Goal: Task Accomplishment & Management: Complete application form

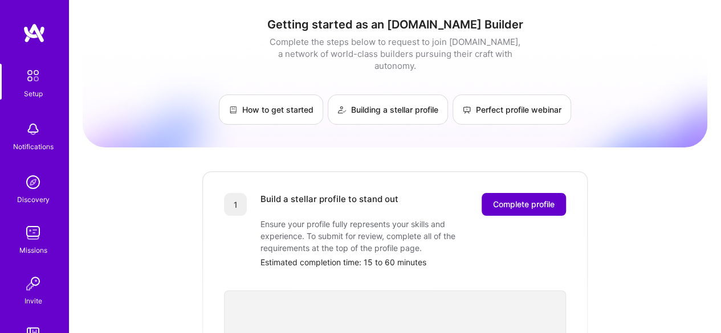
click at [501, 199] on span "Complete profile" at bounding box center [524, 204] width 62 height 11
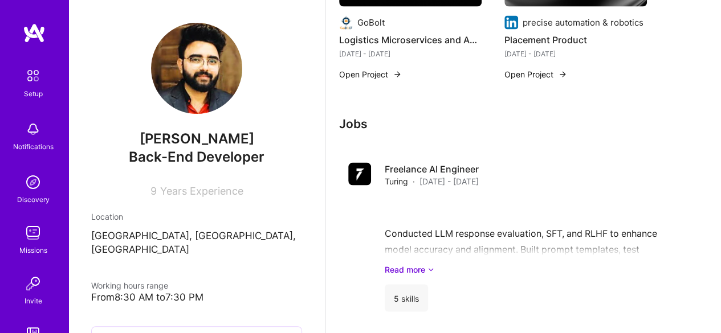
scroll to position [1139, 0]
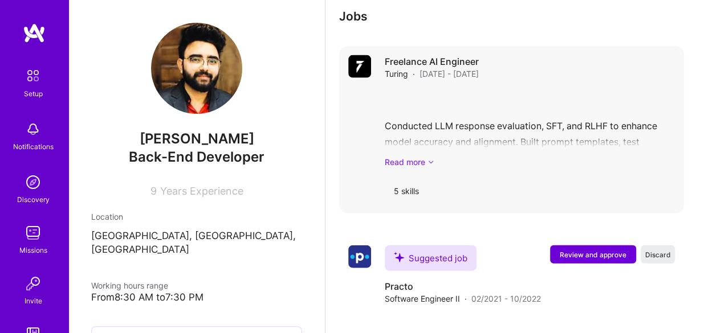
click at [417, 163] on link "Read more" at bounding box center [529, 162] width 290 height 12
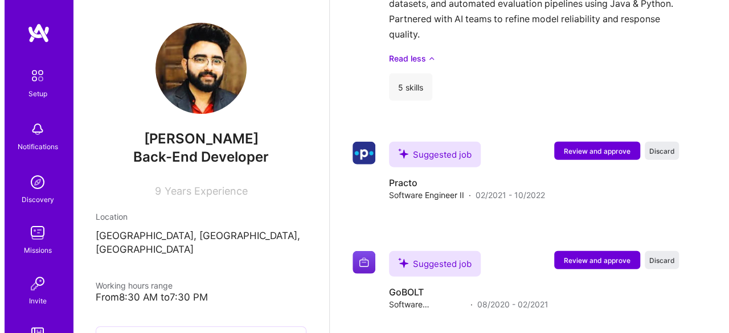
scroll to position [1367, 0]
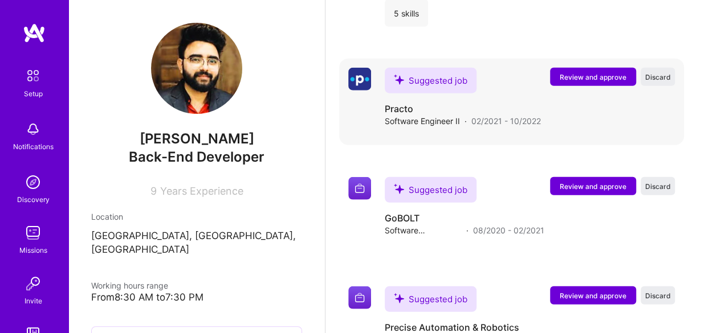
click at [580, 75] on span "Review and approve" at bounding box center [592, 77] width 67 height 10
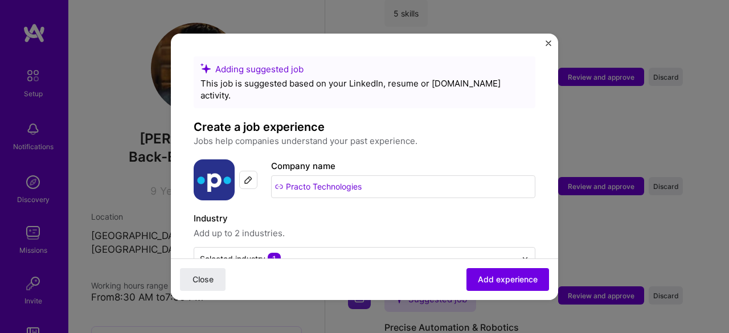
scroll to position [114, 0]
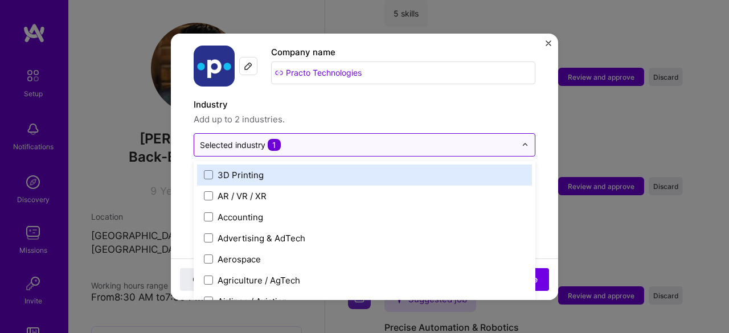
click at [522, 141] on img at bounding box center [525, 144] width 7 height 7
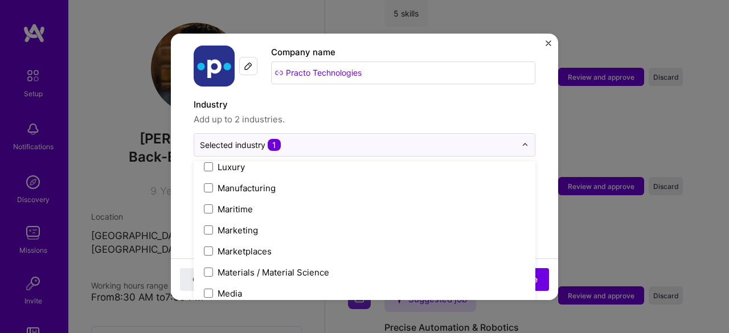
scroll to position [1424, 0]
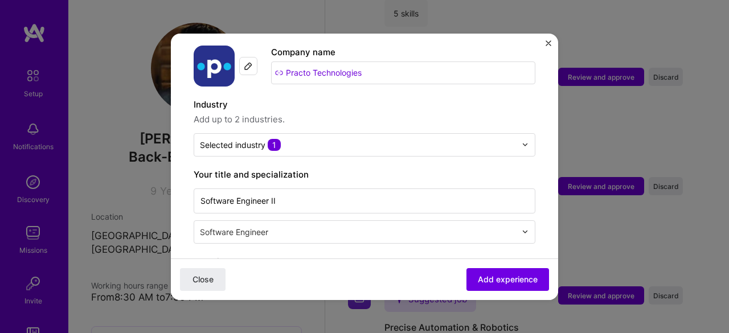
click at [483, 98] on label "Industry" at bounding box center [365, 105] width 342 height 14
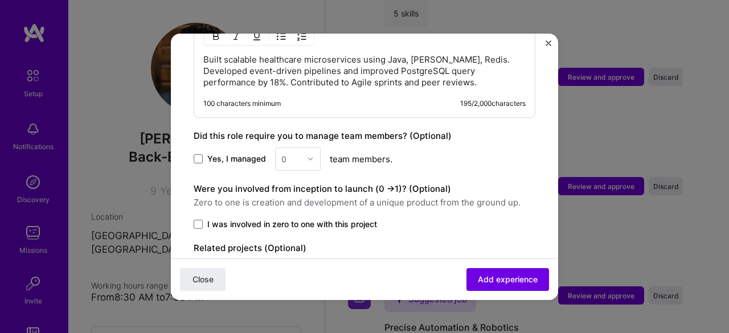
scroll to position [731, 0]
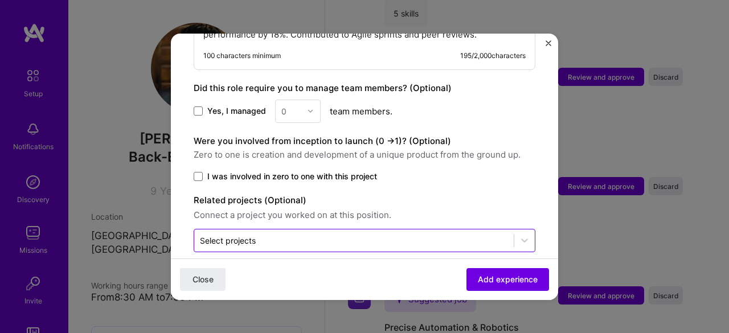
click at [310, 230] on div "Select projects" at bounding box center [354, 241] width 320 height 22
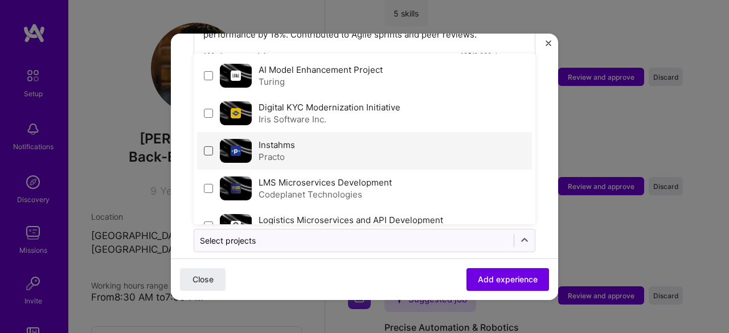
click at [210, 146] on span at bounding box center [208, 150] width 9 height 9
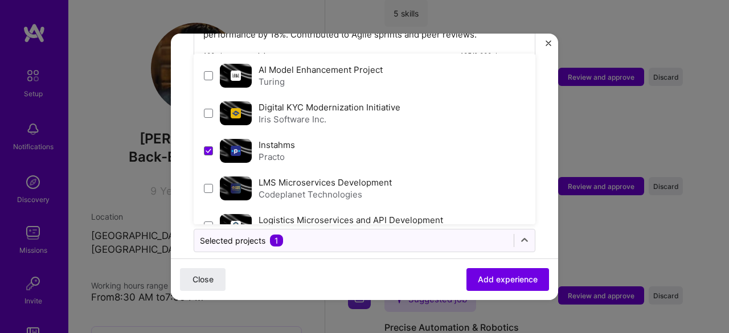
scroll to position [62, 0]
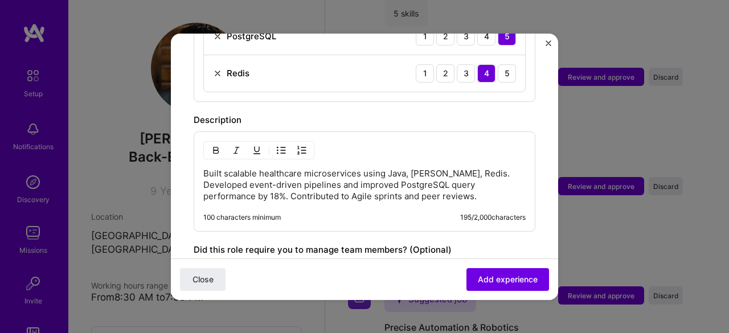
scroll to position [731, 0]
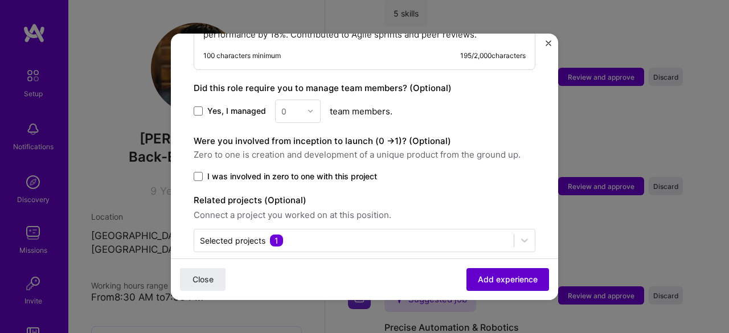
click at [478, 285] on button "Add experience" at bounding box center [508, 279] width 83 height 23
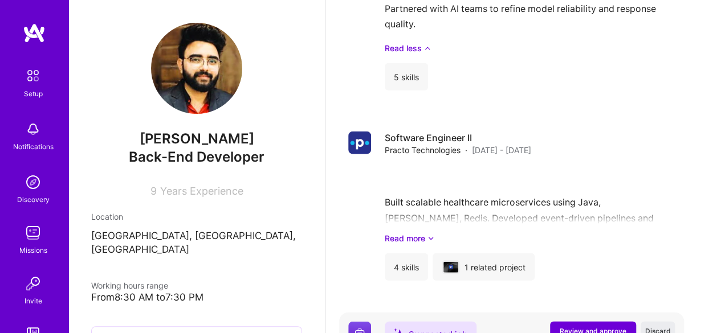
scroll to position [1278, 0]
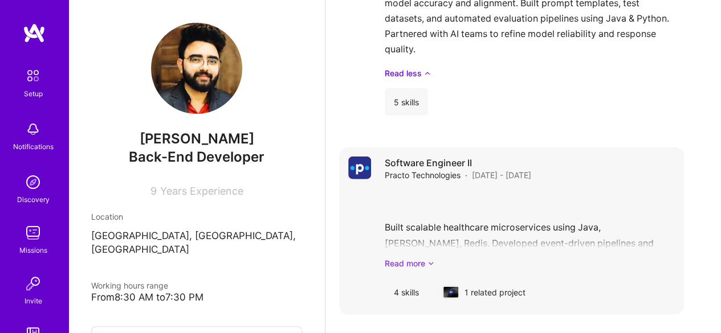
click at [425, 264] on link "Read more" at bounding box center [529, 263] width 290 height 12
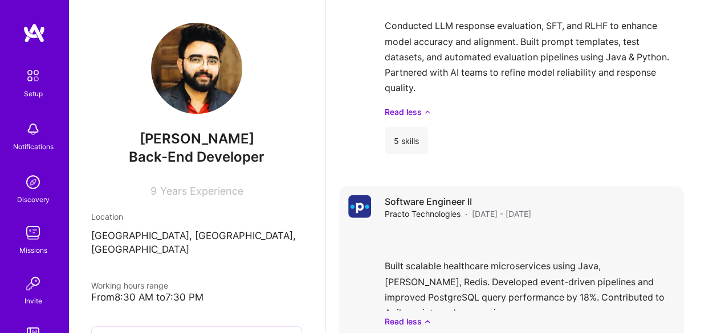
scroll to position [1184, 0]
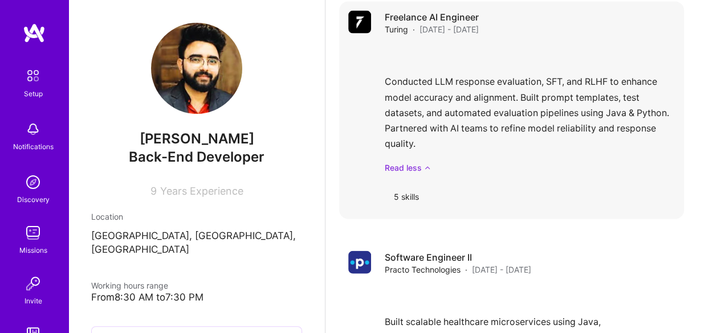
click at [401, 171] on link "Read less" at bounding box center [529, 168] width 290 height 12
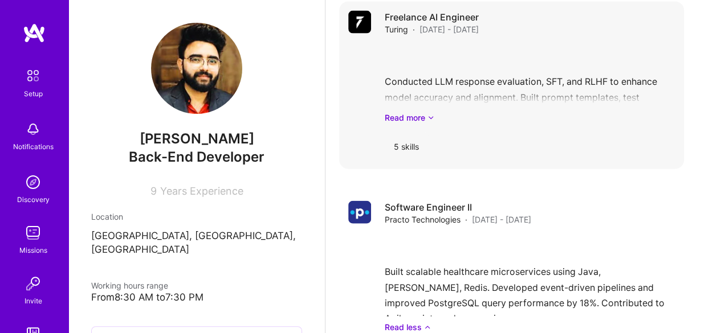
click at [402, 146] on div "5 skills" at bounding box center [405, 146] width 43 height 27
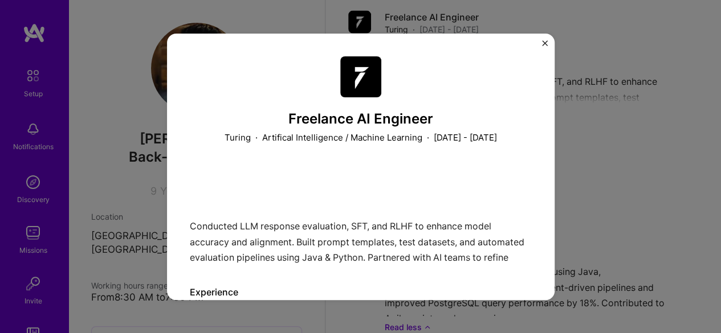
click at [542, 43] on img "Close" at bounding box center [545, 43] width 6 height 6
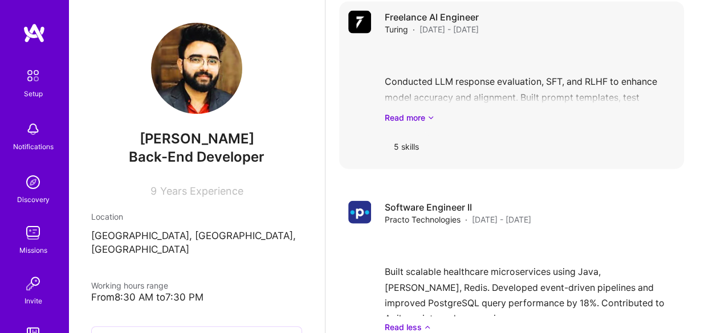
click at [405, 22] on h4 "Freelance AI Engineer" at bounding box center [431, 17] width 94 height 13
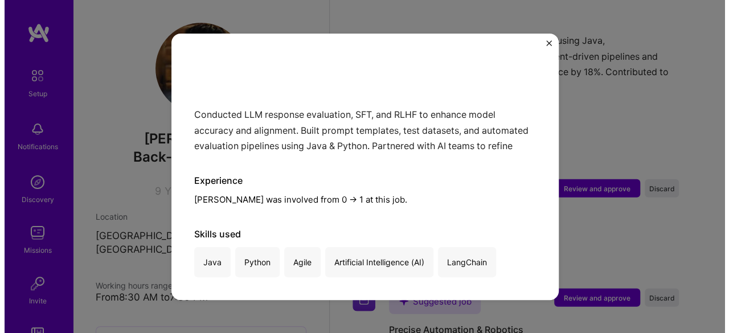
scroll to position [1468, 0]
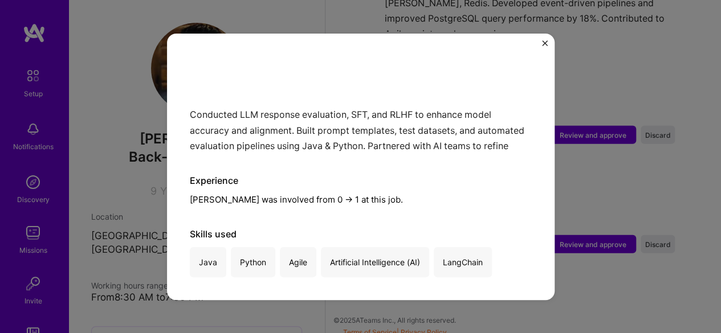
click at [616, 66] on div "Freelance AI Engineer Turing · Artifical Intelligence / Machine Learning · Janu…" at bounding box center [360, 166] width 721 height 333
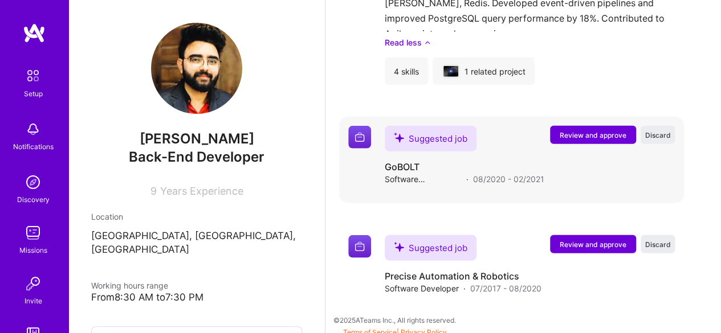
click at [590, 132] on span "Review and approve" at bounding box center [592, 135] width 67 height 10
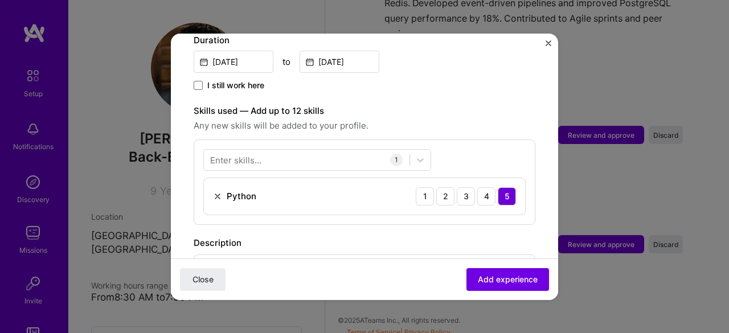
scroll to position [399, 0]
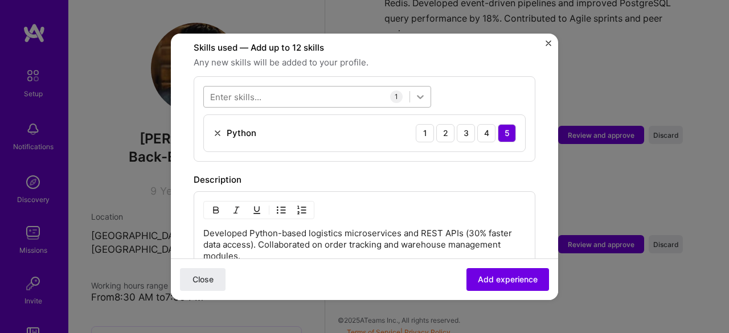
click at [415, 91] on icon at bounding box center [420, 96] width 11 height 11
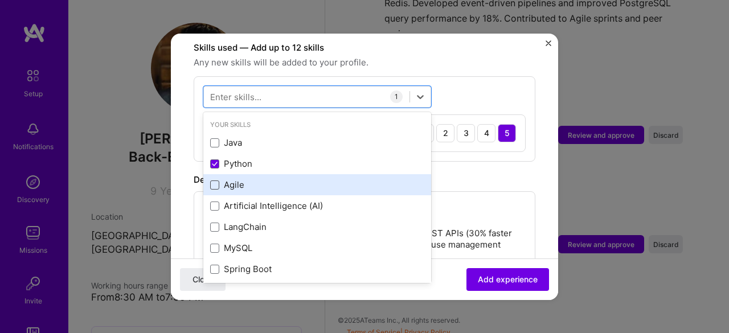
click at [213, 181] on span at bounding box center [214, 185] width 9 height 9
click at [0, 0] on input "checkbox" at bounding box center [0, 0] width 0 height 0
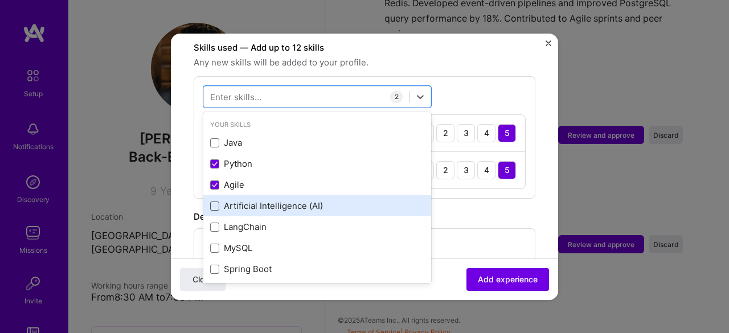
click at [215, 202] on span at bounding box center [214, 206] width 9 height 9
click at [0, 0] on input "checkbox" at bounding box center [0, 0] width 0 height 0
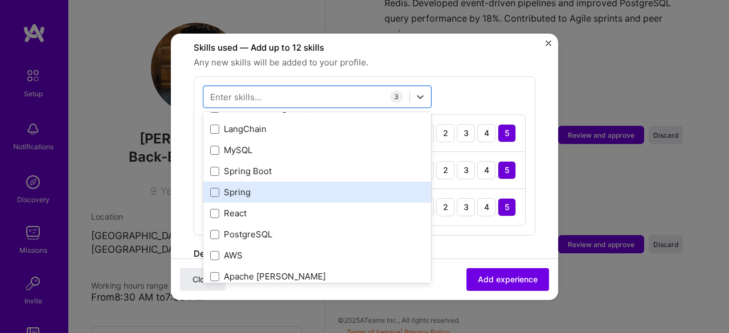
scroll to position [114, 0]
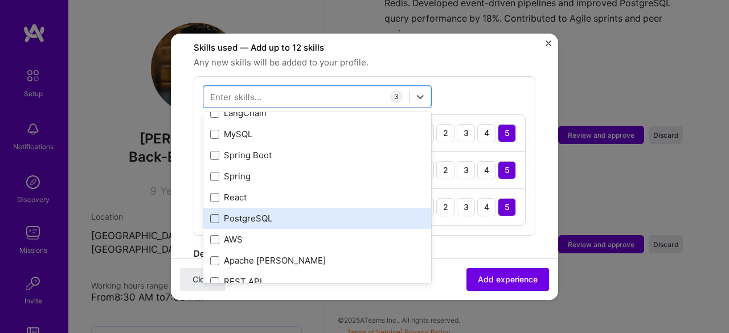
click at [215, 214] on span at bounding box center [214, 218] width 9 height 9
click at [0, 0] on input "checkbox" at bounding box center [0, 0] width 0 height 0
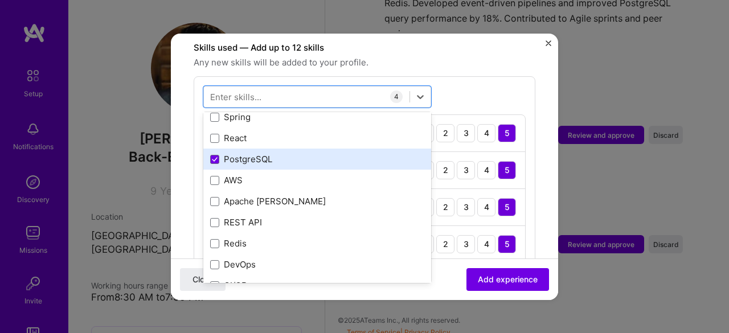
scroll to position [228, 0]
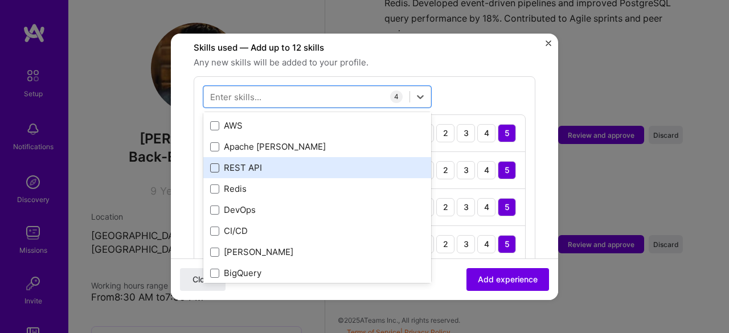
click at [214, 163] on span at bounding box center [214, 167] width 9 height 9
click at [0, 0] on input "checkbox" at bounding box center [0, 0] width 0 height 0
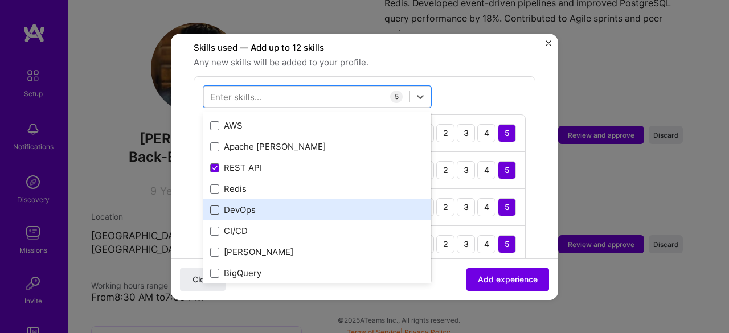
click at [218, 206] on span at bounding box center [214, 210] width 9 height 9
click at [0, 0] on input "checkbox" at bounding box center [0, 0] width 0 height 0
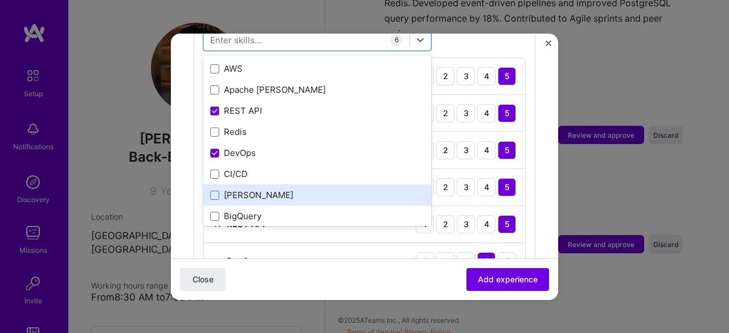
scroll to position [285, 0]
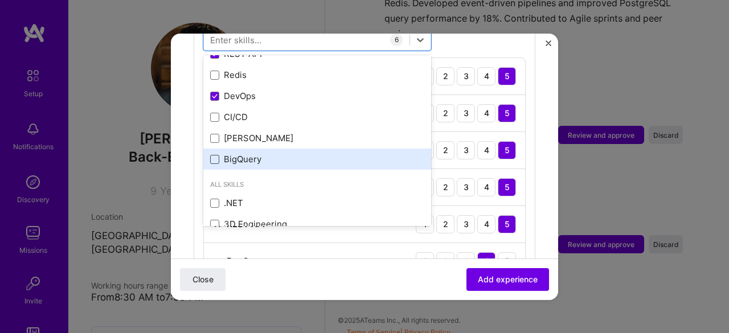
click at [216, 155] on span at bounding box center [214, 159] width 9 height 9
click at [0, 0] on input "checkbox" at bounding box center [0, 0] width 0 height 0
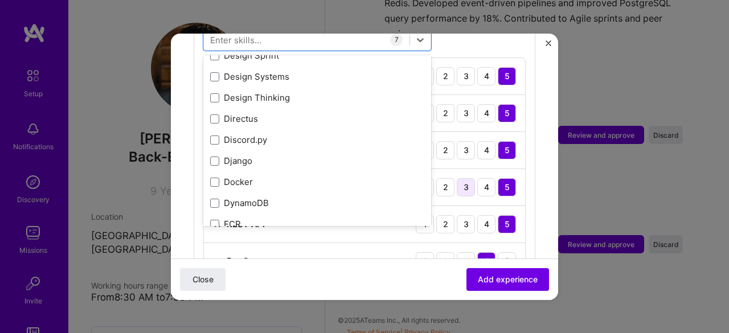
scroll to position [2734, 0]
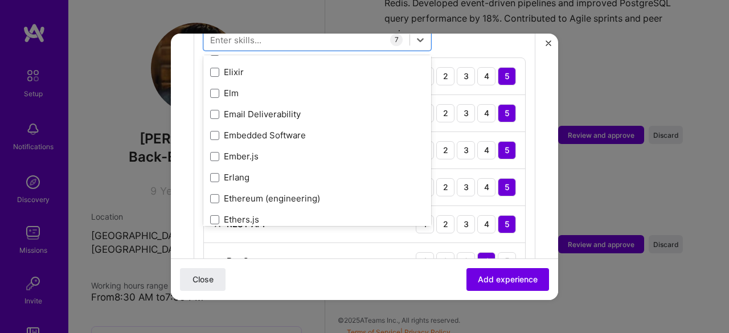
click at [541, 101] on form "Adding suggested job This job is suggested based on your LinkedIn, resume or A.…" at bounding box center [364, 152] width 387 height 1103
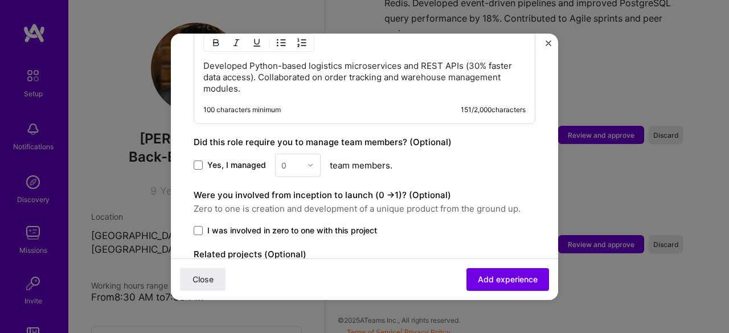
scroll to position [842, 0]
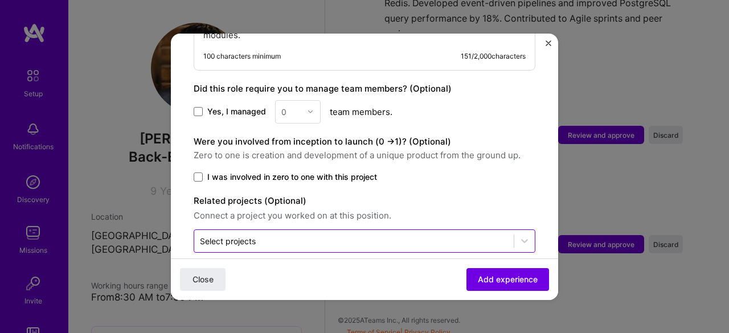
click at [245, 235] on div "Select projects" at bounding box center [228, 241] width 56 height 12
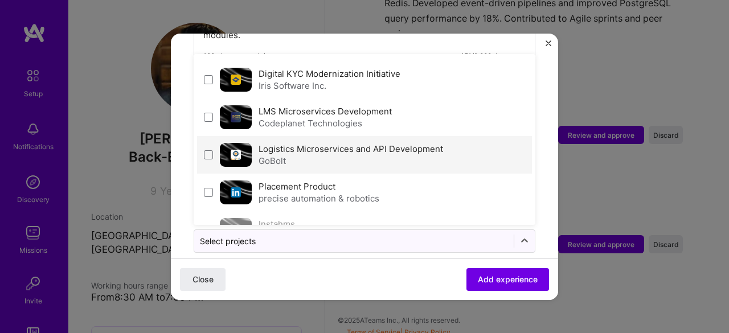
scroll to position [62, 0]
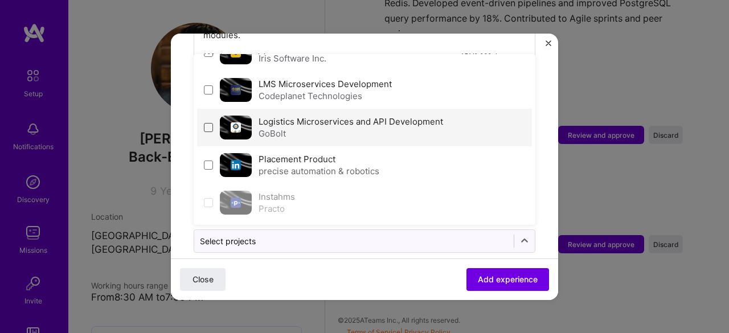
click at [206, 123] on span at bounding box center [208, 127] width 9 height 9
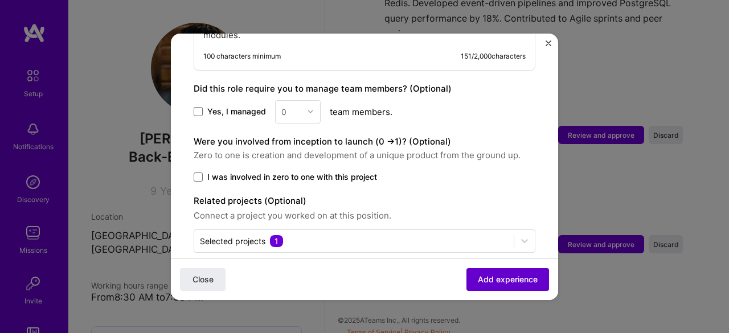
click at [478, 280] on span "Add experience" at bounding box center [508, 278] width 60 height 11
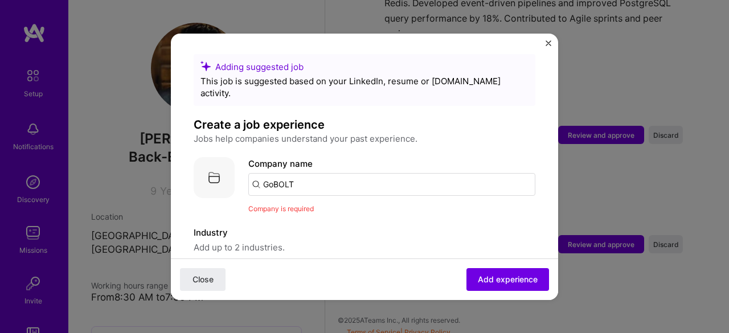
scroll to position [0, 0]
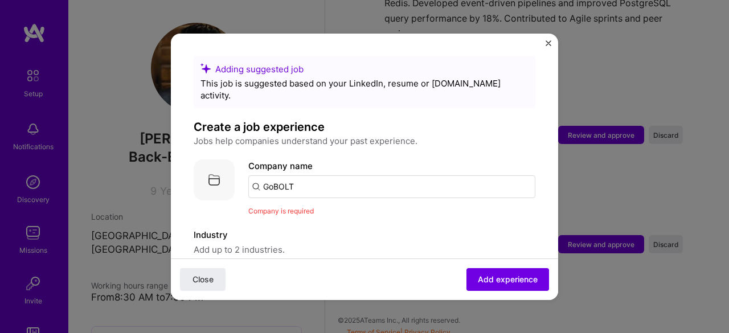
click at [304, 179] on input "GoBOLT" at bounding box center [391, 186] width 287 height 23
click at [255, 175] on input "GoBOLT" at bounding box center [391, 186] width 287 height 23
click at [312, 210] on div "GoBOLT gobolt.in" at bounding box center [310, 219] width 55 height 21
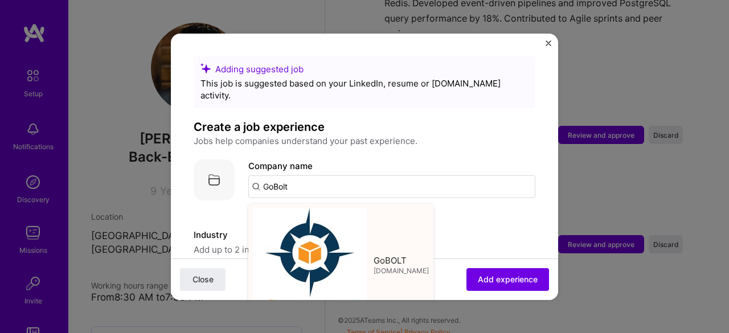
type input "GoBOLT"
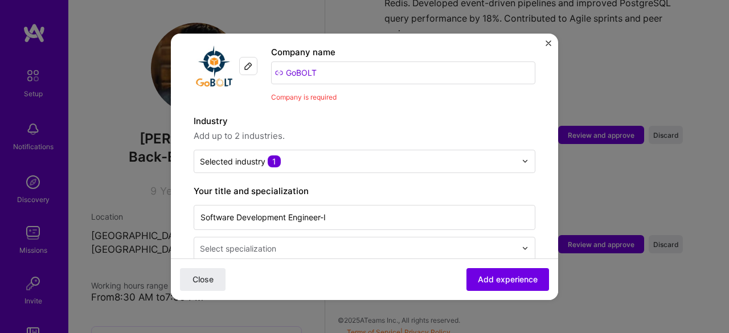
scroll to position [285, 0]
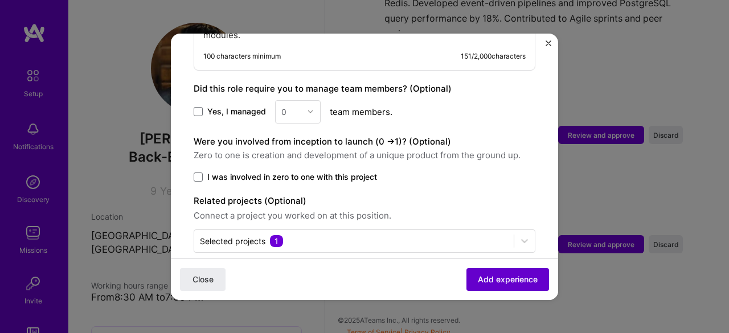
click at [479, 280] on span "Add experience" at bounding box center [508, 278] width 60 height 11
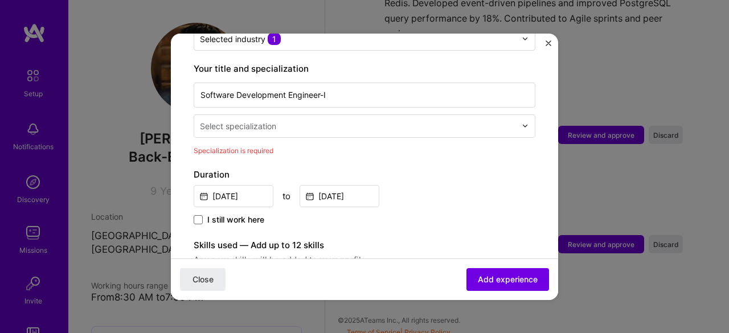
scroll to position [195, 0]
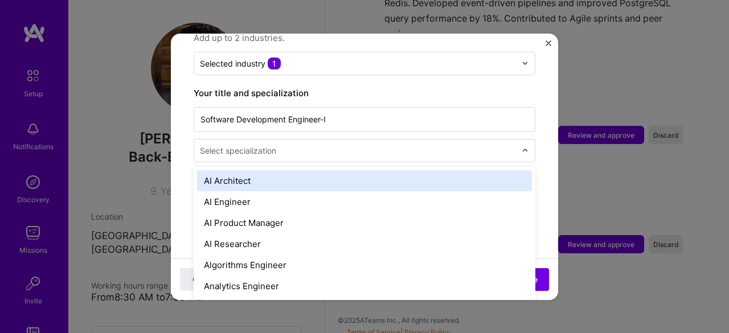
click at [354, 145] on input "text" at bounding box center [359, 151] width 318 height 12
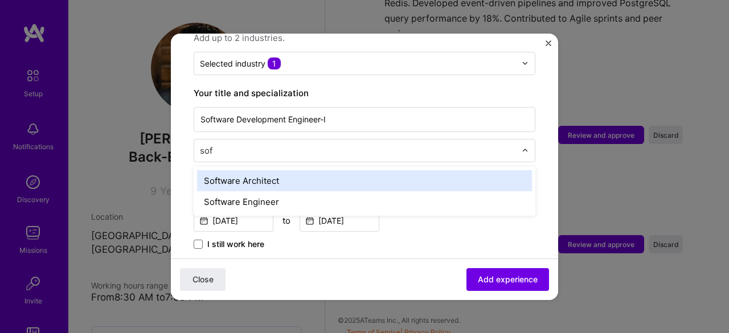
type input "soft"
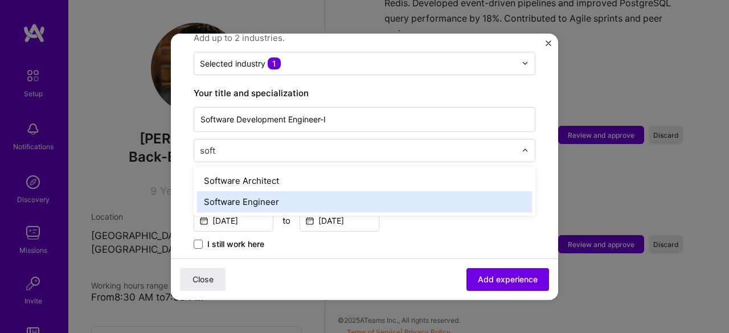
click at [306, 191] on div "Software Engineer" at bounding box center [364, 201] width 335 height 21
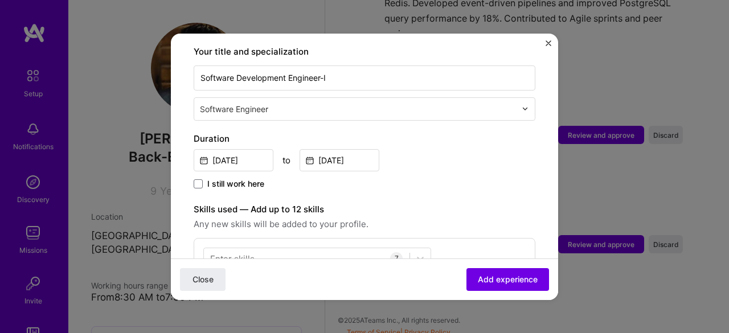
scroll to position [309, 0]
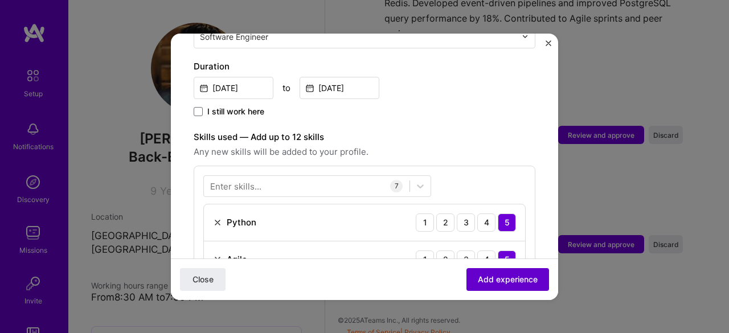
click at [494, 284] on span "Add experience" at bounding box center [508, 278] width 60 height 11
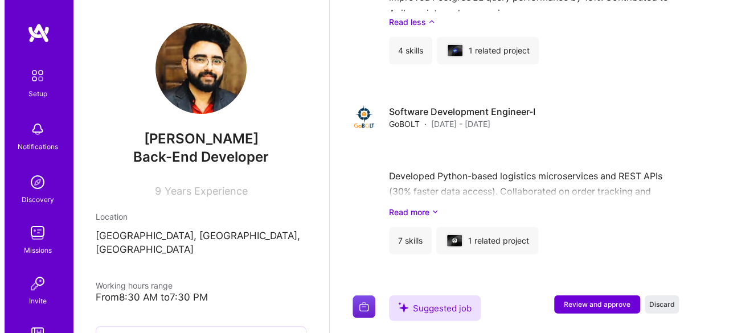
scroll to position [1539, 0]
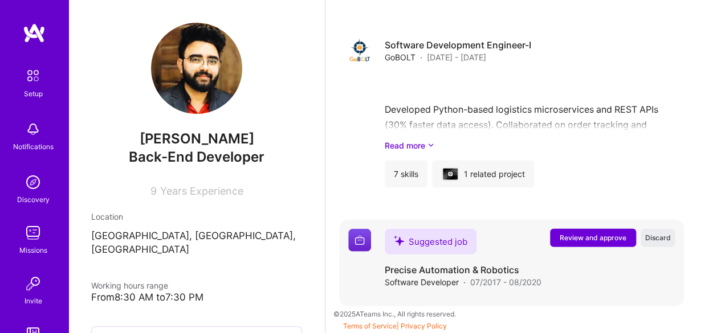
click at [575, 238] on span "Review and approve" at bounding box center [592, 238] width 67 height 10
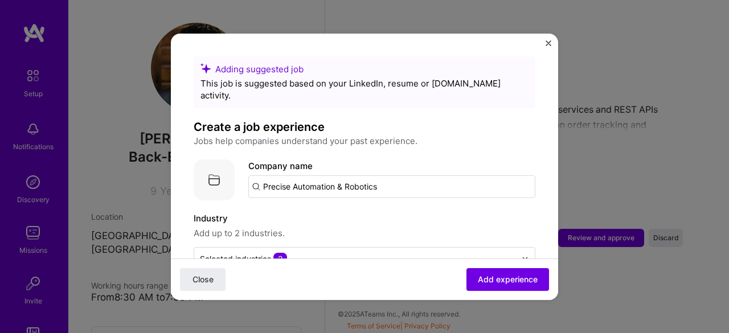
click at [400, 178] on input "Precise Automation & Robotics" at bounding box center [391, 186] width 287 height 23
type input "Precise Automation & Robotics"
click at [346, 211] on div "Precise Automation & Robotics" at bounding box center [380, 218] width 137 height 20
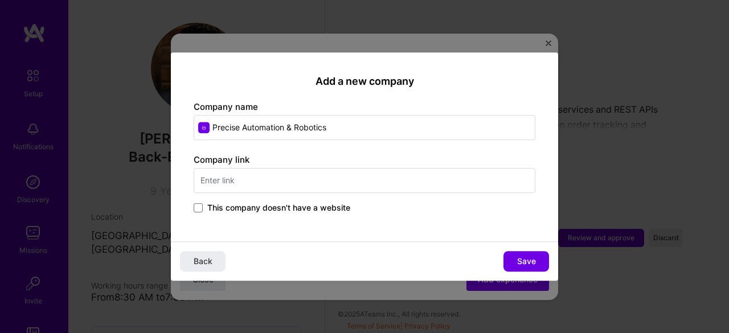
click at [275, 189] on input "text" at bounding box center [365, 180] width 342 height 25
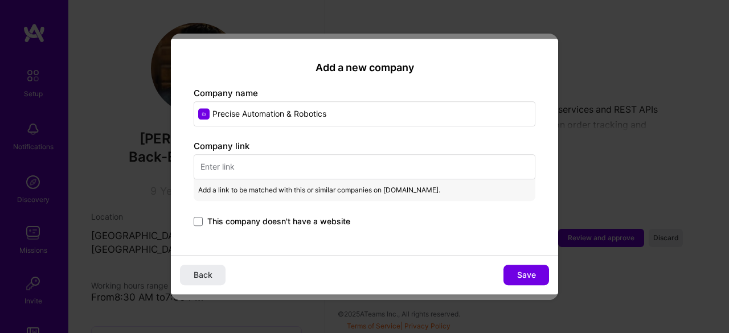
paste input "https://www.linkedin.com/company/thepreciseindia/?originalSubdomain=in"
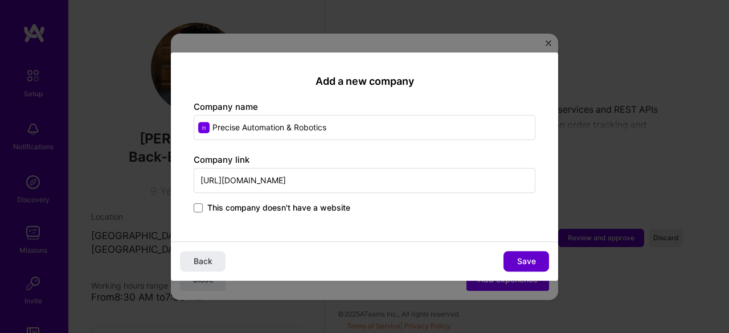
type input "https://www.linkedin.com/company/thepreciseindia/?originalSubdomain=in"
click at [510, 261] on button "Save" at bounding box center [527, 261] width 46 height 21
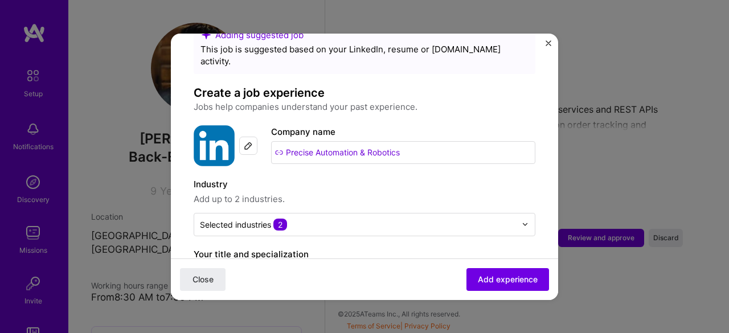
scroll to position [171, 0]
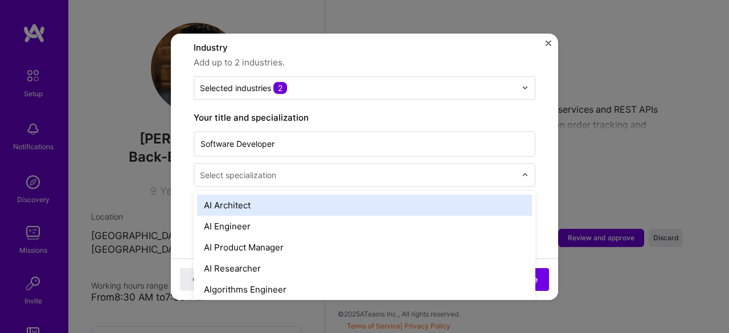
click at [211, 169] on div "Select specialization" at bounding box center [238, 175] width 76 height 12
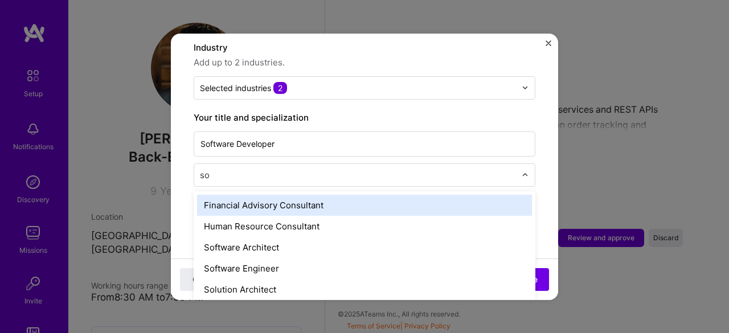
type input "sof"
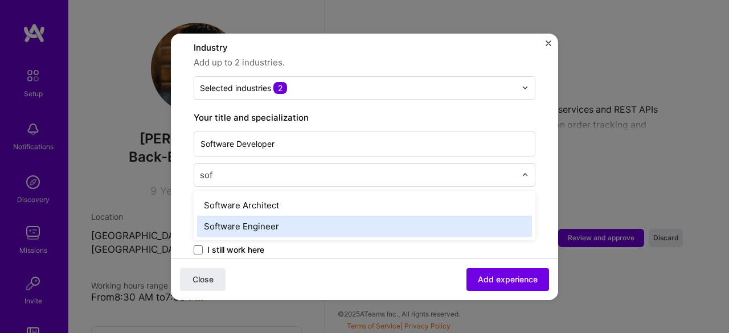
click at [253, 219] on div "Software Engineer" at bounding box center [364, 226] width 335 height 21
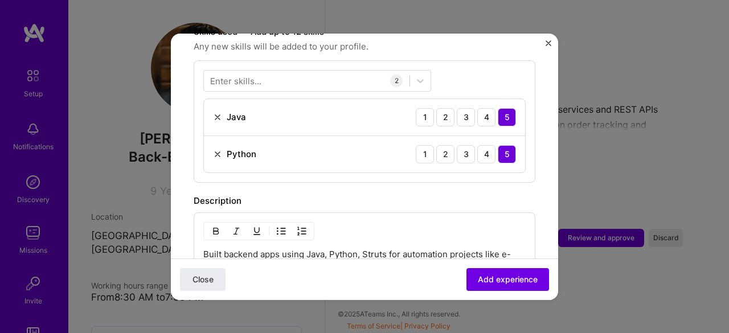
scroll to position [399, 0]
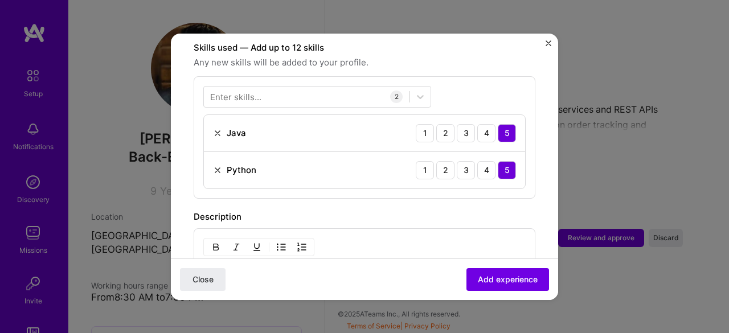
click at [238, 91] on div "Enter skills..." at bounding box center [235, 97] width 51 height 12
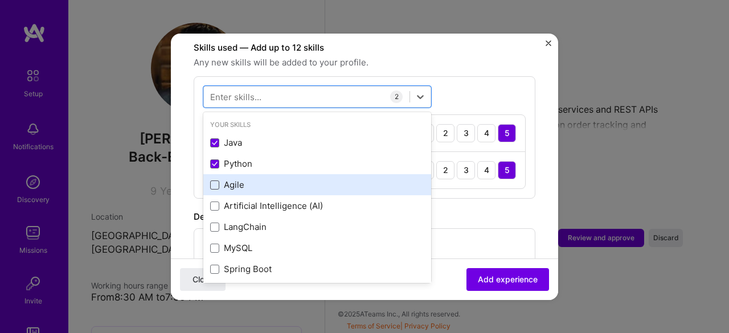
click at [213, 181] on span at bounding box center [214, 185] width 9 height 9
click at [0, 0] on input "checkbox" at bounding box center [0, 0] width 0 height 0
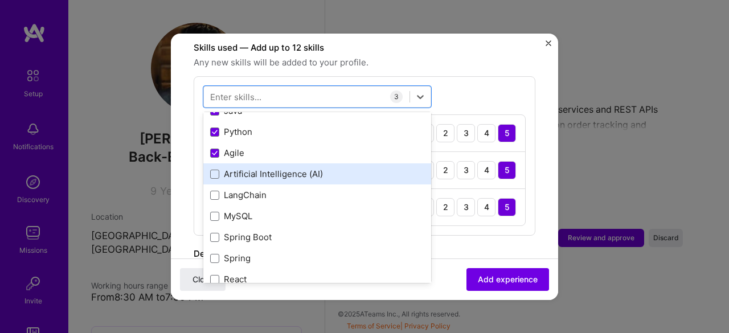
scroll to position [57, 0]
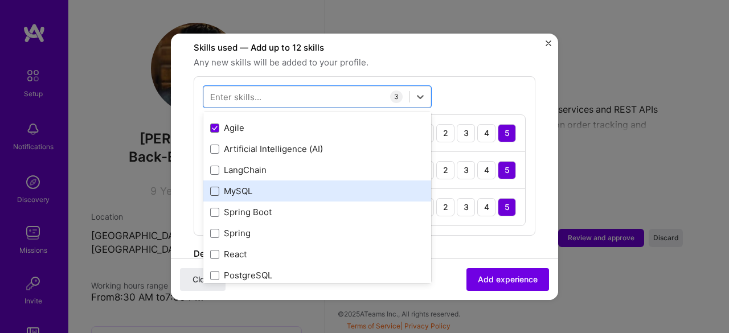
click at [215, 187] on span at bounding box center [214, 191] width 9 height 9
click at [0, 0] on input "checkbox" at bounding box center [0, 0] width 0 height 0
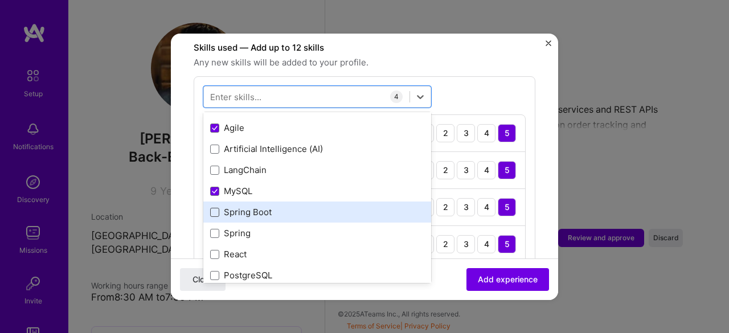
click at [216, 208] on span at bounding box center [214, 212] width 9 height 9
click at [0, 0] on input "checkbox" at bounding box center [0, 0] width 0 height 0
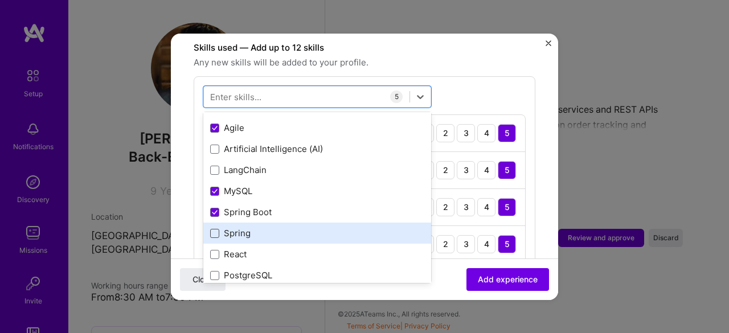
click at [214, 229] on span at bounding box center [214, 233] width 9 height 9
click at [0, 0] on input "checkbox" at bounding box center [0, 0] width 0 height 0
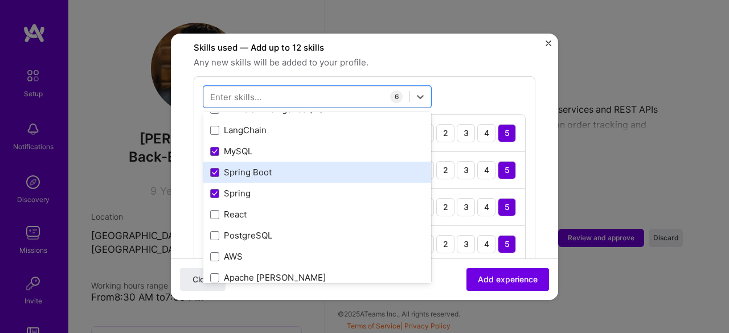
scroll to position [114, 0]
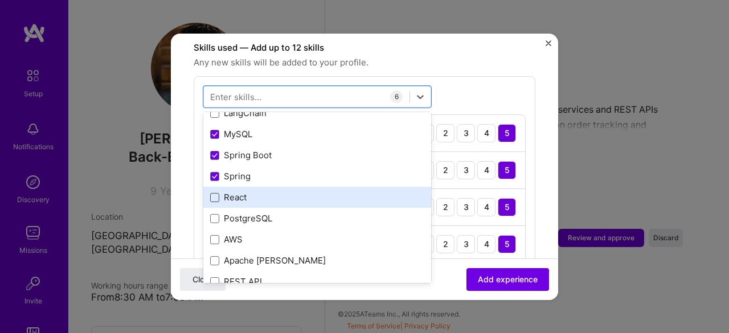
click at [215, 193] on span at bounding box center [214, 197] width 9 height 9
click at [0, 0] on input "checkbox" at bounding box center [0, 0] width 0 height 0
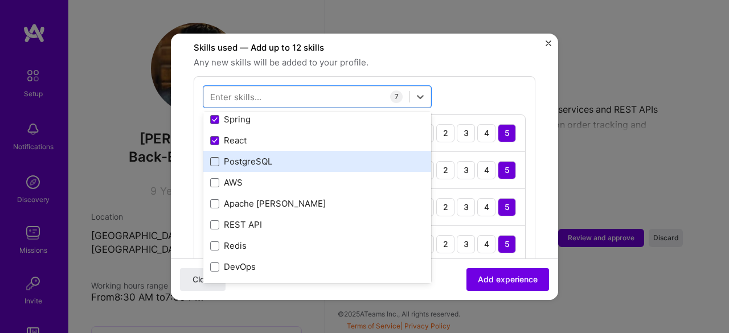
click at [216, 157] on span at bounding box center [214, 161] width 9 height 9
click at [0, 0] on input "checkbox" at bounding box center [0, 0] width 0 height 0
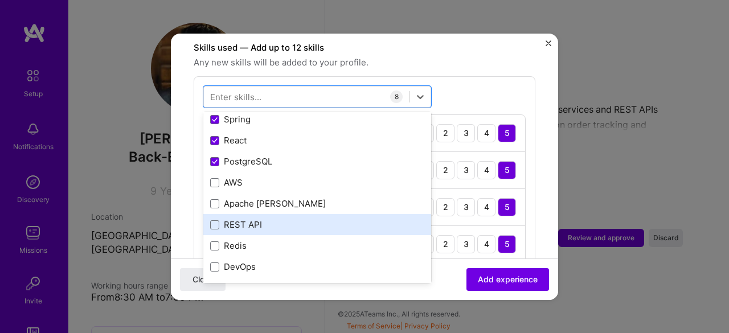
scroll to position [228, 0]
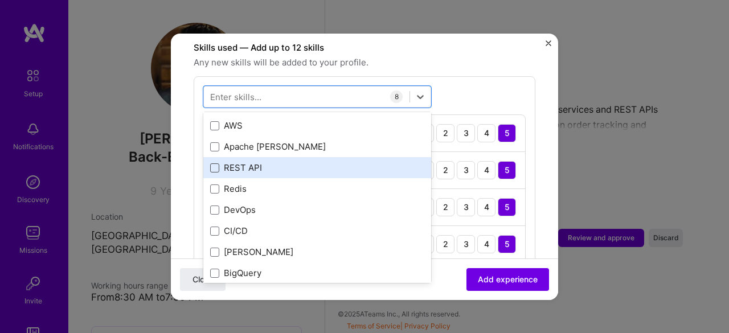
click at [214, 163] on span at bounding box center [214, 167] width 9 height 9
click at [0, 0] on input "checkbox" at bounding box center [0, 0] width 0 height 0
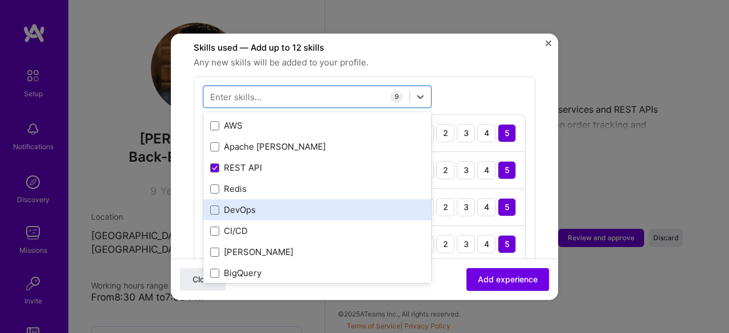
scroll to position [285, 0]
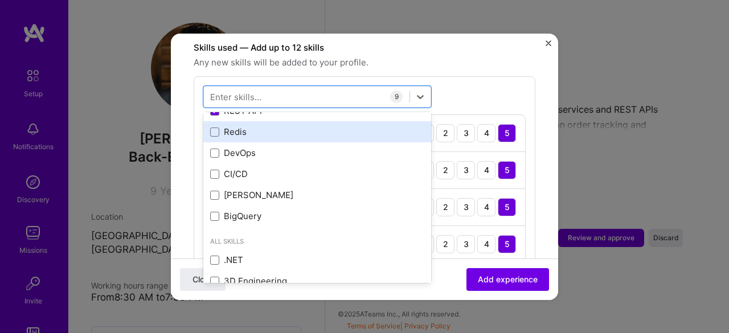
click at [215, 126] on div "Redis" at bounding box center [317, 132] width 214 height 12
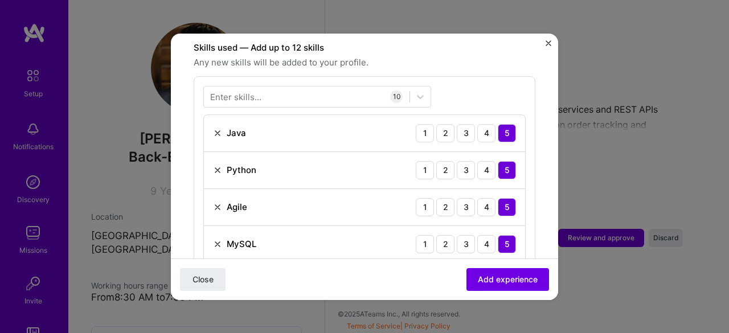
click at [457, 76] on div "Enter skills... 10 Java 1 2 3 4 5 Python 1 2 3 4 5 Agile 1 2 3 4 5 MySQL 1 2 3 …" at bounding box center [365, 285] width 342 height 419
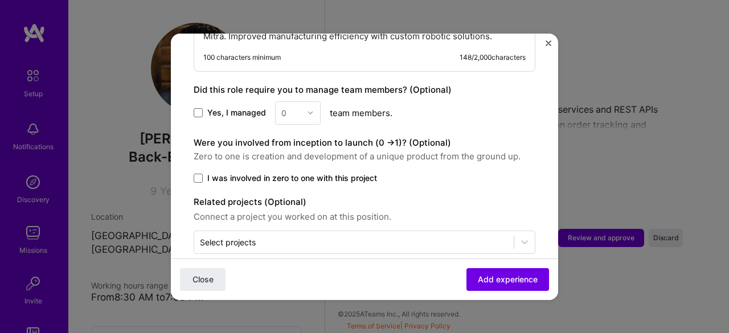
scroll to position [941, 0]
click at [195, 173] on span at bounding box center [198, 177] width 9 height 9
click at [0, 0] on input "I was involved in zero to one with this project" at bounding box center [0, 0] width 0 height 0
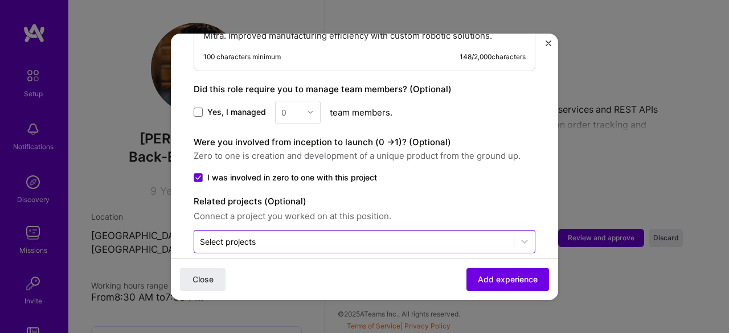
click at [348, 236] on input "text" at bounding box center [354, 242] width 308 height 12
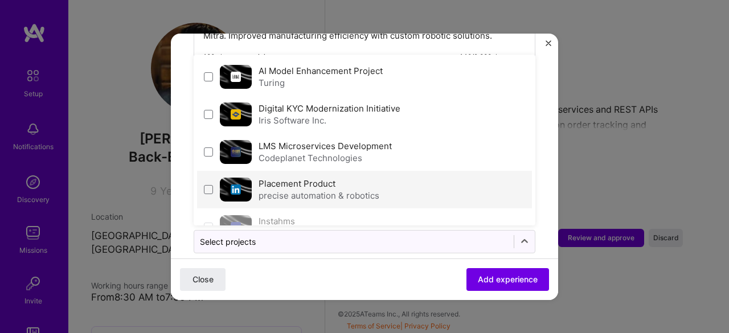
click at [295, 190] on div "precise automation & robotics" at bounding box center [319, 196] width 121 height 12
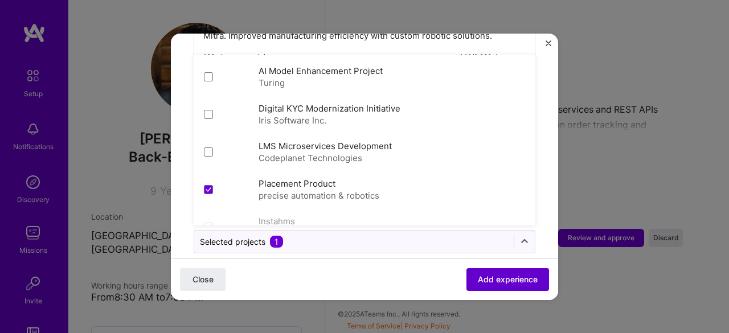
click at [491, 276] on span "Add experience" at bounding box center [508, 278] width 60 height 11
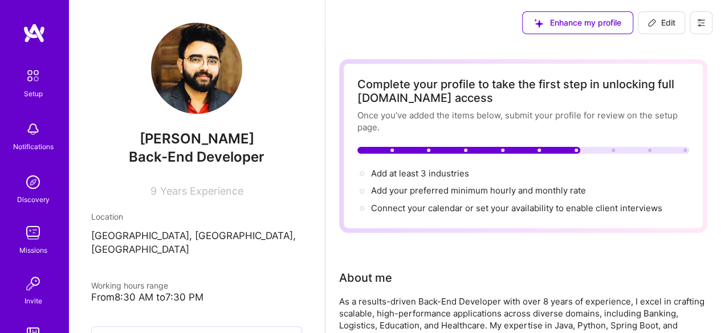
scroll to position [0, 0]
click at [657, 22] on span "Edit" at bounding box center [661, 22] width 28 height 11
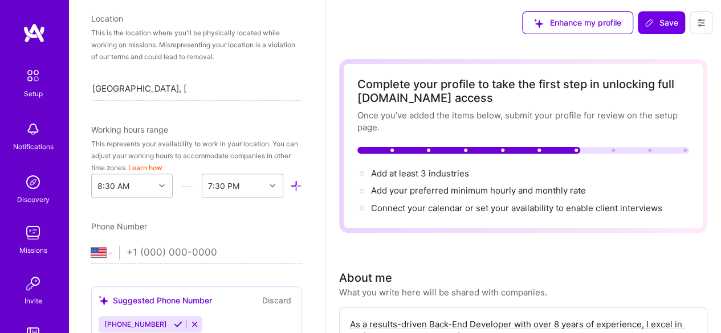
scroll to position [280, 0]
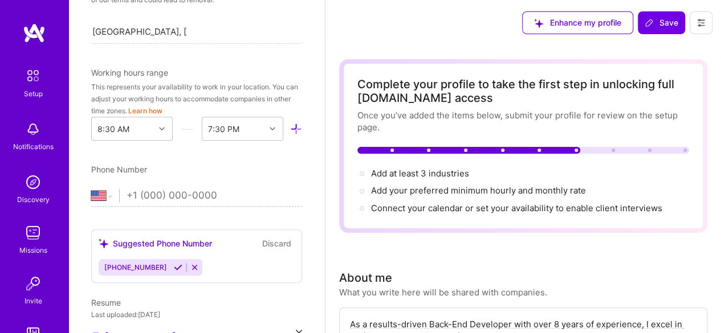
click at [195, 201] on input "tel" at bounding box center [213, 195] width 175 height 33
click at [190, 195] on input "tel" at bounding box center [213, 195] width 175 height 33
click at [109, 195] on select "Afghanistan Åland Islands Albania Algeria American Samoa Andorra Angola Anguill…" at bounding box center [105, 196] width 28 height 14
select select "IN"
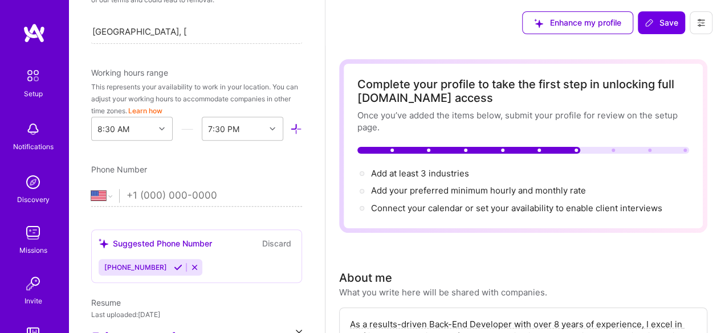
click at [91, 189] on select "Afghanistan Åland Islands Albania Algeria American Samoa Andorra Angola Anguill…" at bounding box center [105, 196] width 28 height 14
click at [180, 192] on input "tel" at bounding box center [213, 195] width 175 height 33
type input "79761 04534"
click at [154, 263] on span "+917976104534" at bounding box center [135, 267] width 63 height 9
click at [174, 265] on icon at bounding box center [178, 267] width 9 height 9
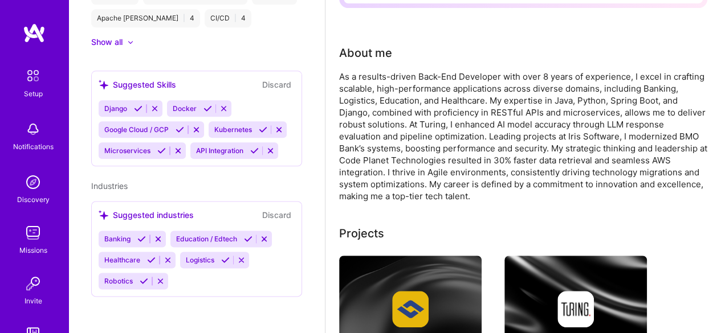
scroll to position [342, 0]
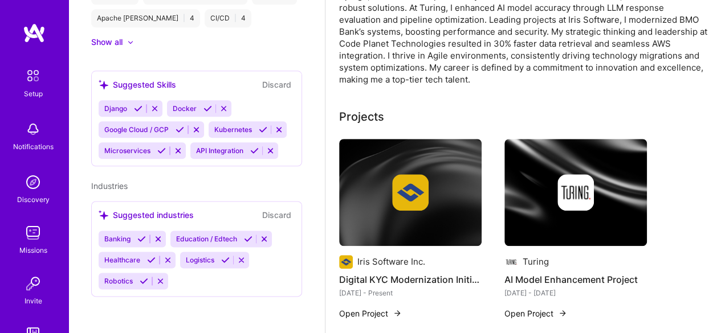
click at [463, 60] on div "As a results-driven Back-End Developer with over 8 years of experience, I excel…" at bounding box center [523, 20] width 368 height 132
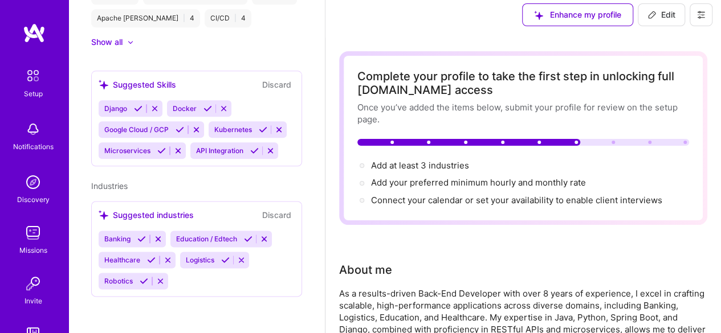
scroll to position [0, 0]
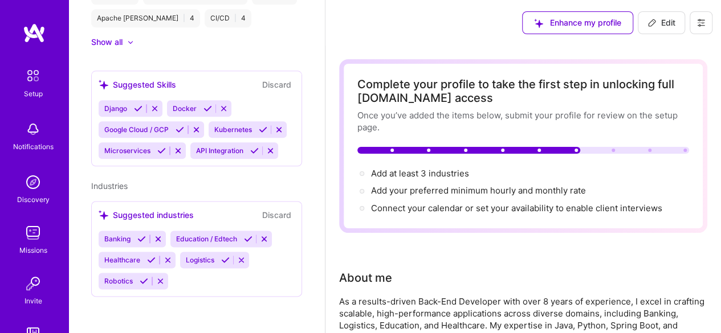
click at [26, 130] on img at bounding box center [33, 129] width 23 height 23
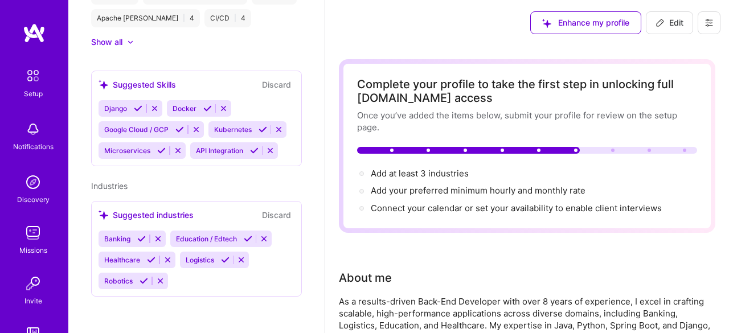
drag, startPoint x: 31, startPoint y: 101, endPoint x: 31, endPoint y: 95, distance: 5.7
click at [31, 100] on div "Setup Notifications Discovery Missions Invite A.Guide" at bounding box center [34, 211] width 68 height 294
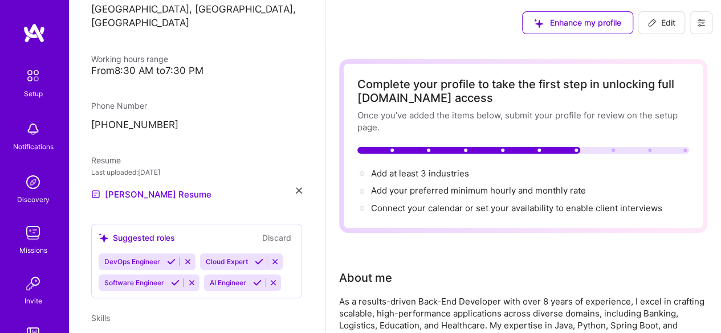
scroll to position [85, 0]
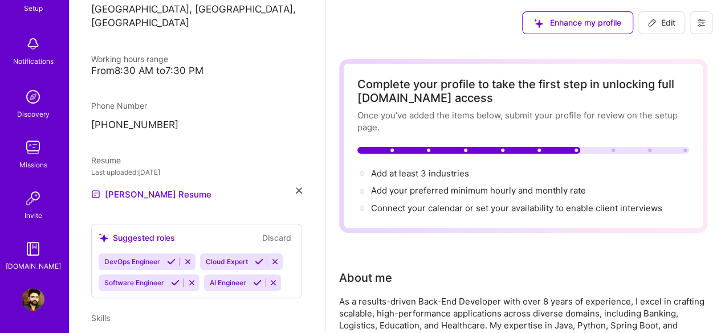
click at [28, 299] on img at bounding box center [33, 299] width 23 height 23
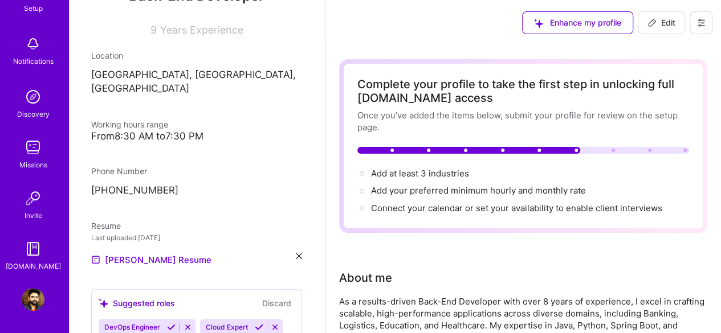
scroll to position [171, 0]
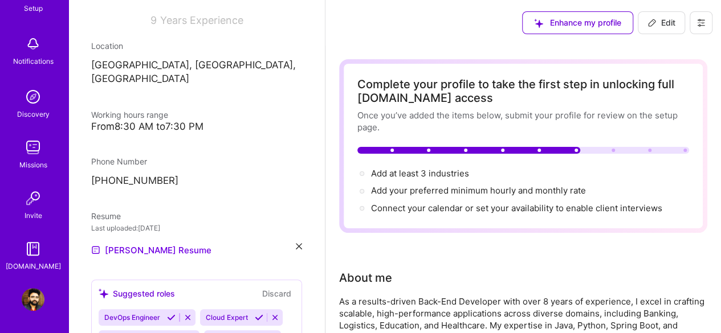
click at [136, 121] on div "From 8:30 AM to 7:30 PM" at bounding box center [196, 127] width 211 height 12
click at [152, 121] on div "From 8:30 AM to 7:30 PM" at bounding box center [196, 127] width 211 height 12
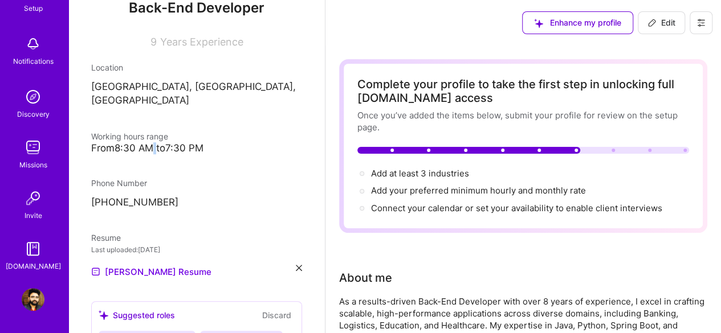
scroll to position [228, 0]
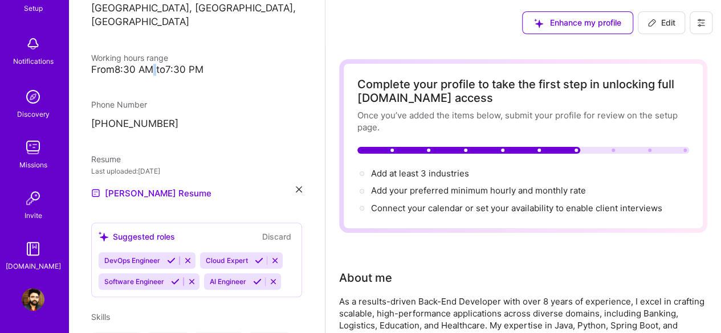
click at [650, 22] on icon at bounding box center [651, 22] width 9 height 9
select select "IN"
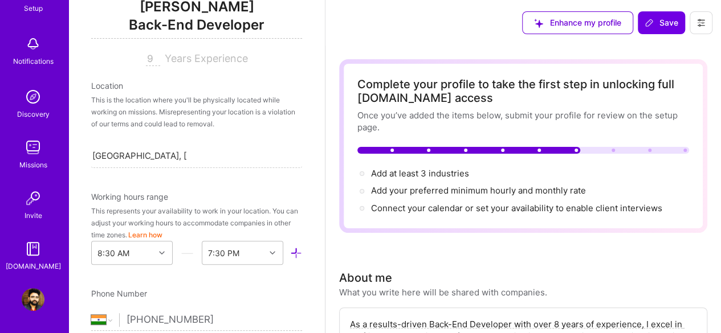
scroll to position [270, 0]
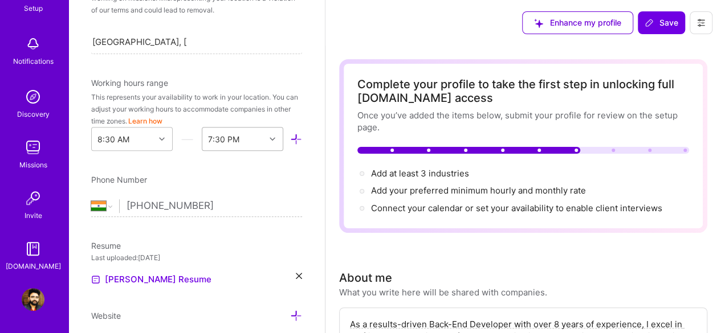
click at [269, 136] on icon at bounding box center [272, 139] width 6 height 6
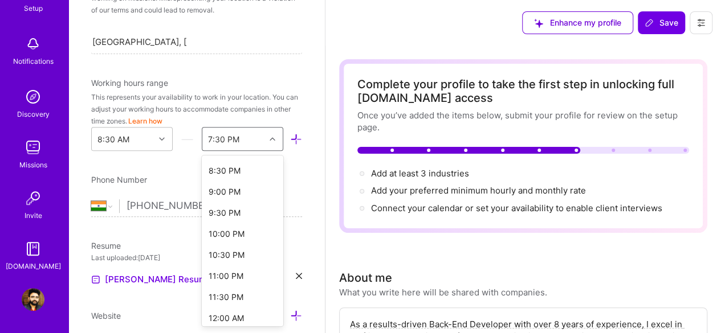
scroll to position [560, 0]
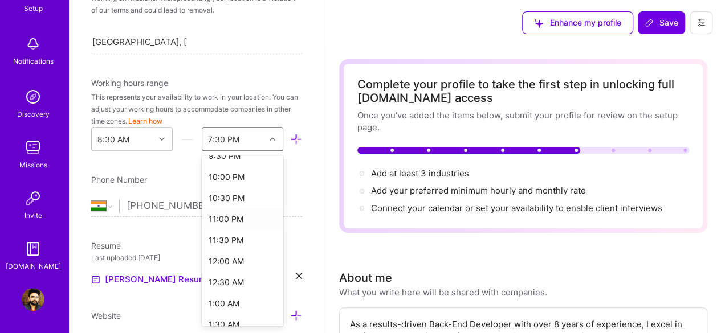
click at [226, 214] on div "11:00 PM" at bounding box center [242, 218] width 81 height 21
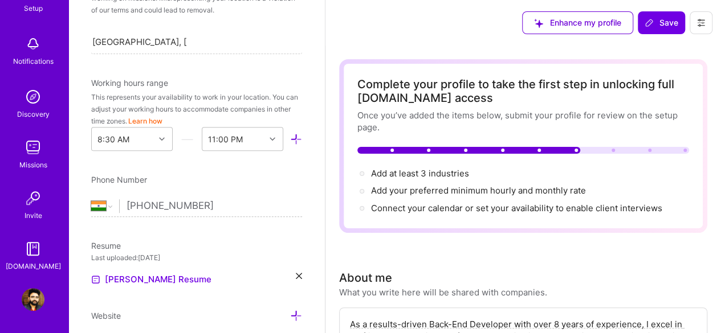
click at [303, 166] on div "Edit photo Chandrapal Singh Deora Back-End Developer 9 Years Experience Locatio…" at bounding box center [196, 166] width 256 height 333
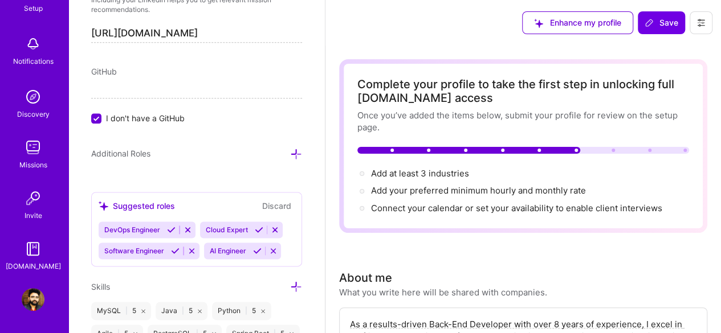
scroll to position [684, 0]
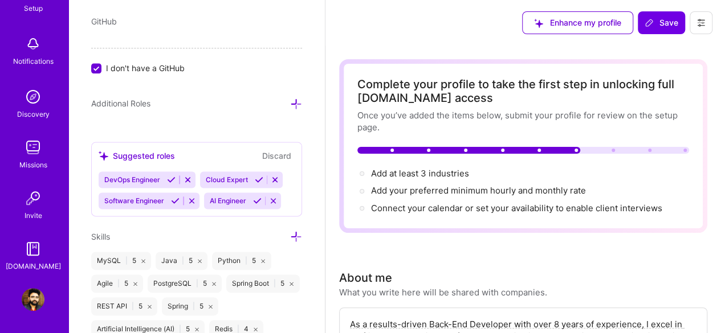
click at [175, 197] on icon at bounding box center [175, 201] width 9 height 9
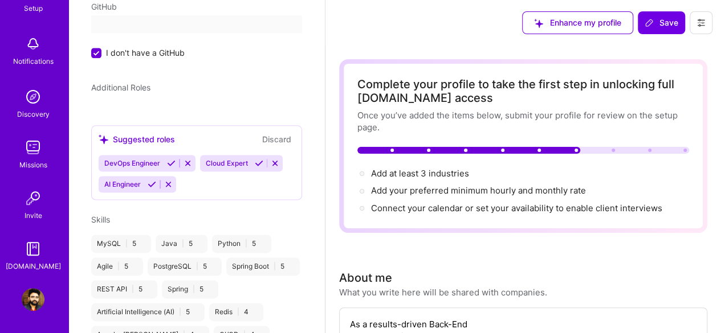
scroll to position [343, 0]
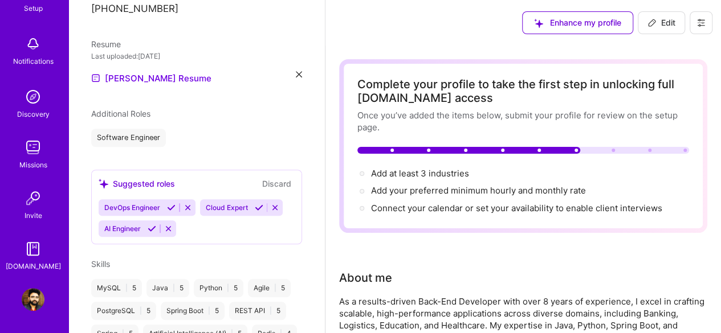
click at [151, 224] on icon at bounding box center [152, 228] width 9 height 9
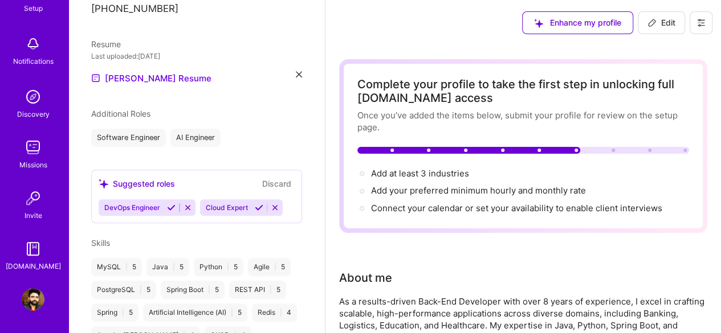
click at [173, 203] on icon at bounding box center [171, 207] width 9 height 9
click at [159, 203] on icon at bounding box center [157, 207] width 9 height 9
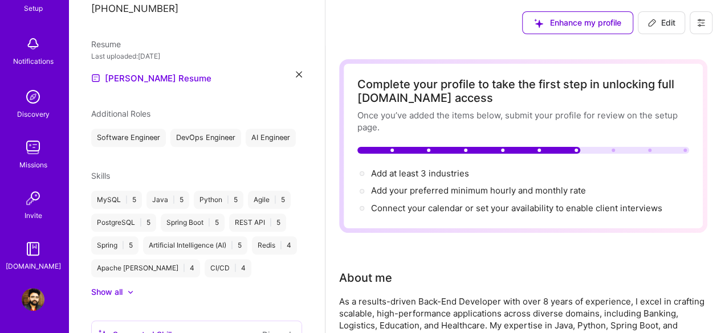
click at [163, 146] on div "Software Engineer DevOps Engineer AI Engineer" at bounding box center [196, 138] width 211 height 18
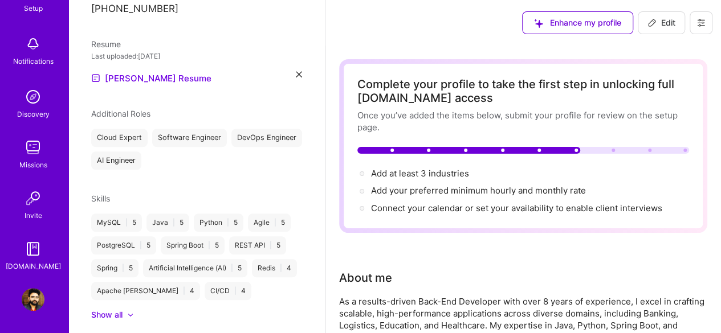
click at [225, 144] on div "Cloud Expert Software Engineer DevOps Engineer AI Engineer" at bounding box center [196, 149] width 211 height 41
click at [152, 113] on div "Additional Roles Cloud Expert Software Engineer DevOps Engineer AI Engineer" at bounding box center [196, 139] width 211 height 62
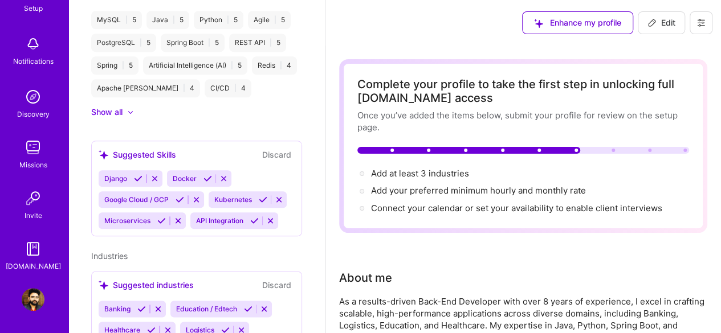
scroll to position [571, 0]
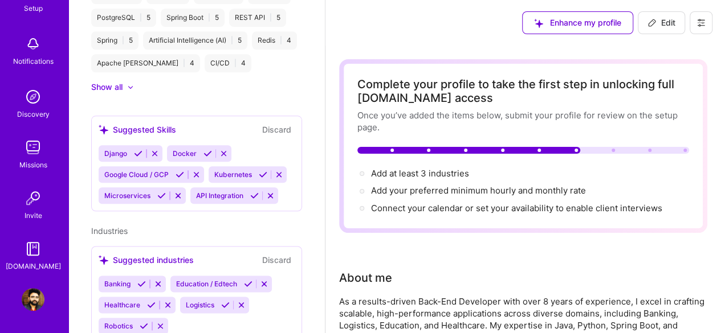
click at [134, 149] on icon at bounding box center [138, 153] width 9 height 9
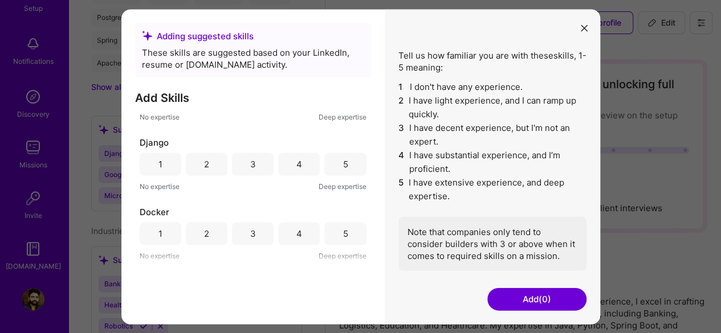
scroll to position [0, 0]
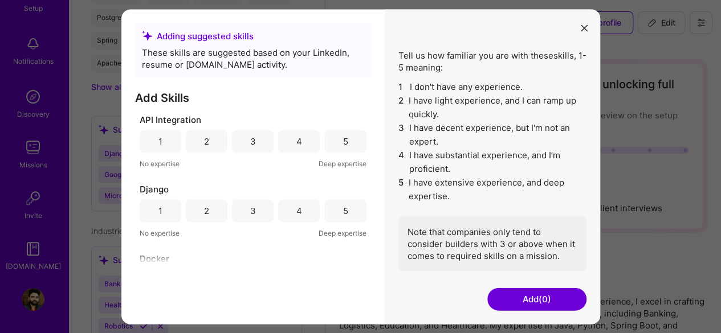
click at [333, 142] on div "5" at bounding box center [345, 141] width 42 height 23
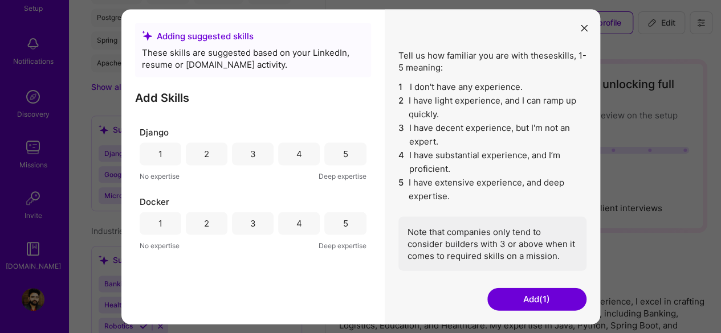
click at [301, 157] on div "4" at bounding box center [299, 153] width 42 height 23
click at [302, 226] on div "4" at bounding box center [299, 223] width 42 height 23
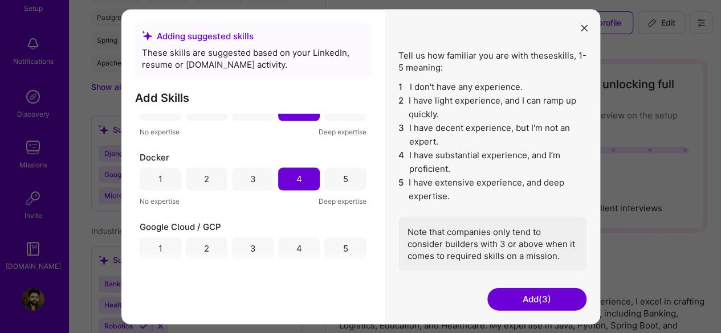
scroll to position [171, 0]
click at [296, 177] on div "4" at bounding box center [299, 179] width 6 height 12
click at [292, 246] on div "4" at bounding box center [299, 248] width 42 height 23
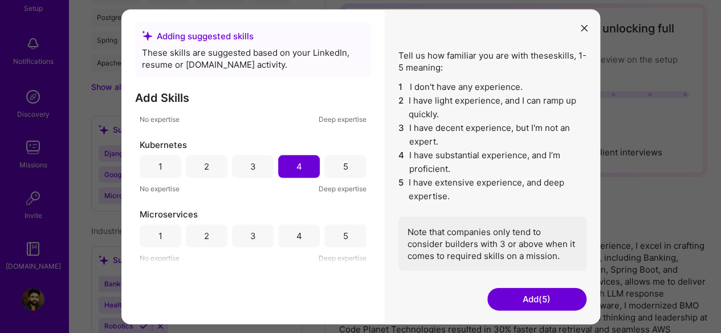
scroll to position [114, 0]
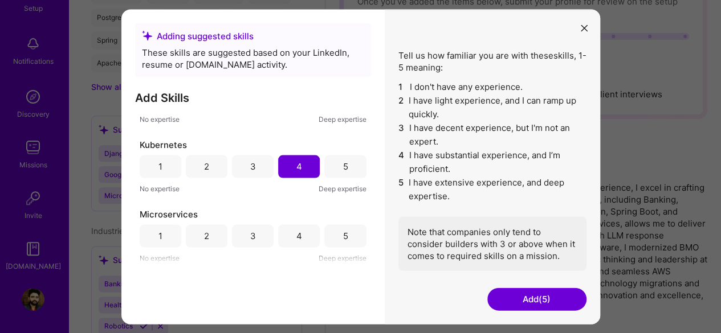
click at [327, 235] on div "5" at bounding box center [345, 235] width 42 height 23
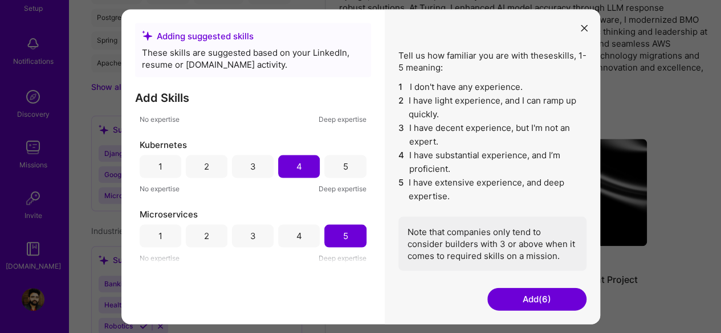
click at [539, 299] on button "Add (6)" at bounding box center [536, 299] width 99 height 23
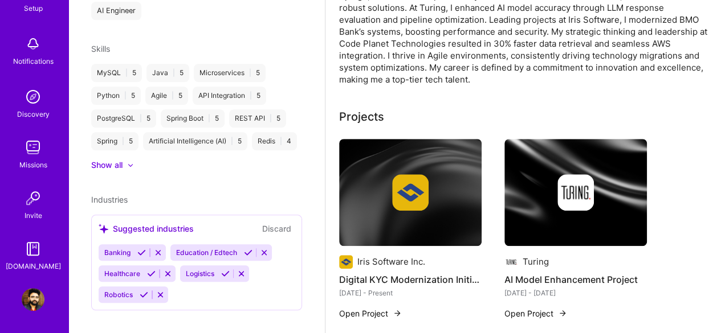
scroll to position [515, 0]
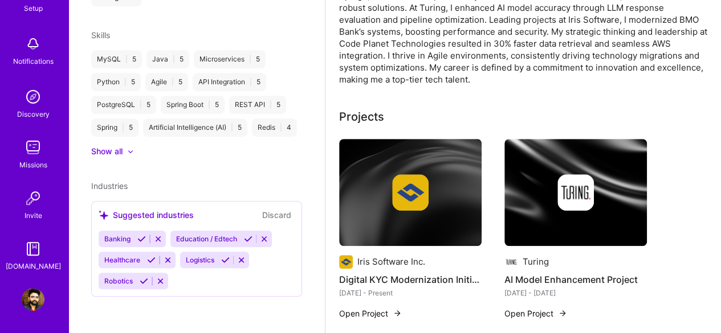
click at [137, 237] on icon at bounding box center [141, 239] width 9 height 9
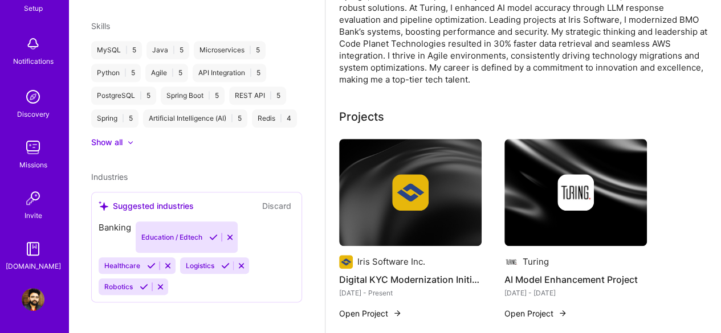
scroll to position [494, 0]
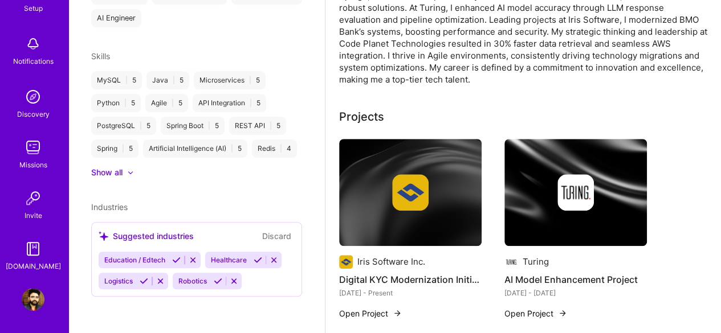
click at [256, 260] on icon at bounding box center [257, 260] width 9 height 9
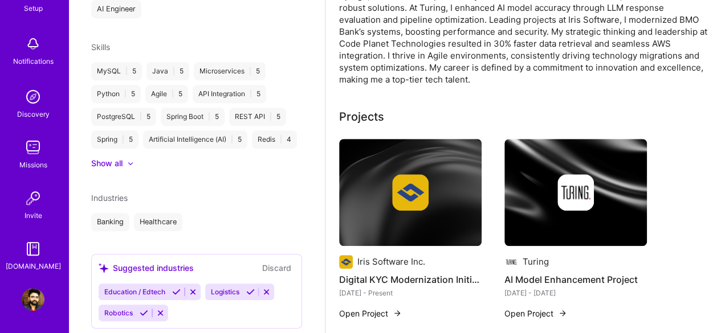
click at [174, 260] on div "Chandrapal Singh Deora Back-End Developer 9 Years Experience Location Jaipur, R…" at bounding box center [196, 166] width 256 height 333
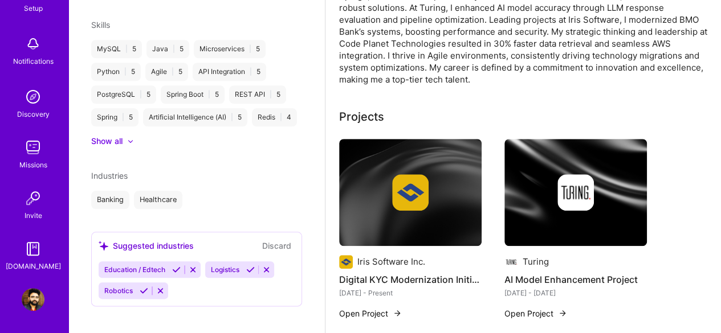
scroll to position [535, 0]
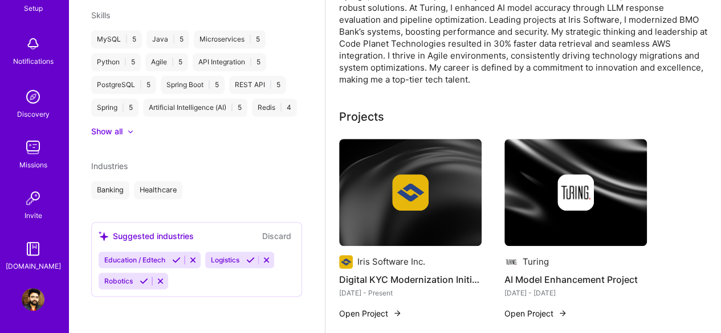
click at [178, 260] on icon at bounding box center [176, 260] width 9 height 9
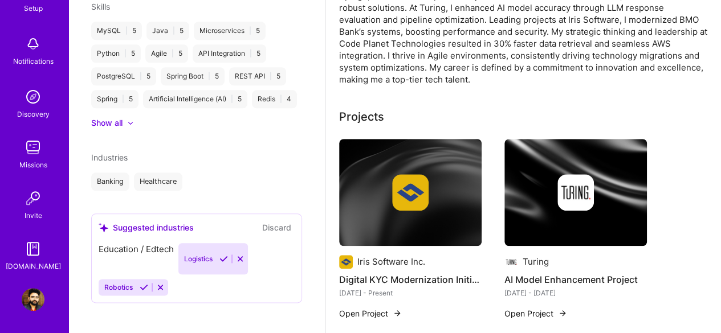
scroll to position [514, 0]
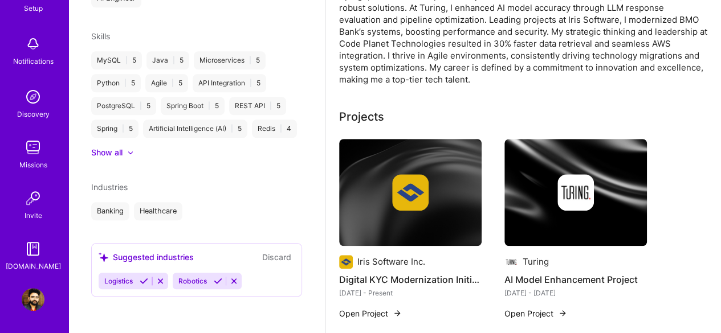
click at [216, 279] on icon at bounding box center [218, 281] width 9 height 9
click at [142, 282] on icon at bounding box center [144, 281] width 9 height 9
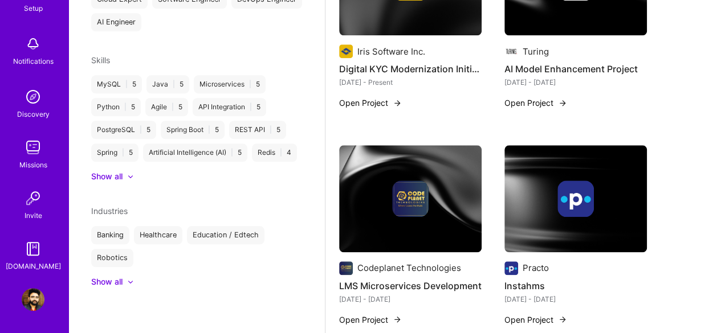
scroll to position [570, 0]
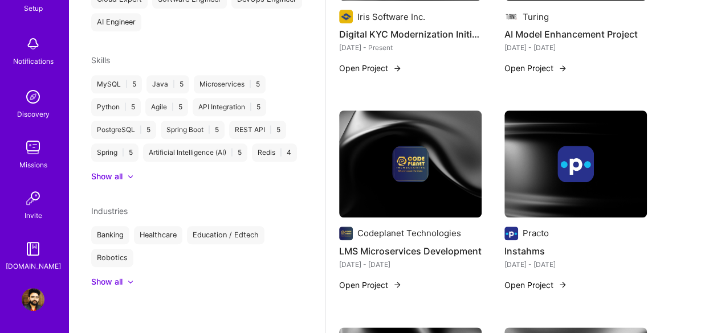
click at [117, 283] on div "Show all" at bounding box center [106, 281] width 31 height 11
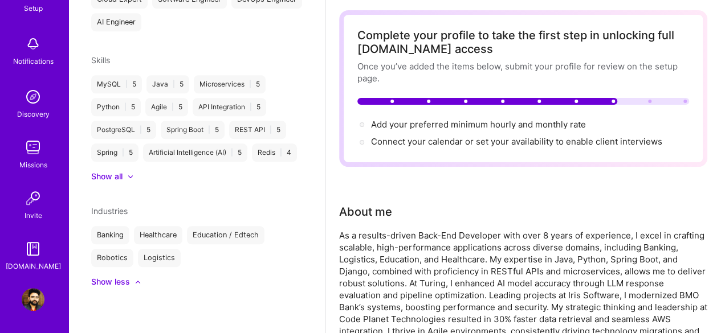
scroll to position [0, 0]
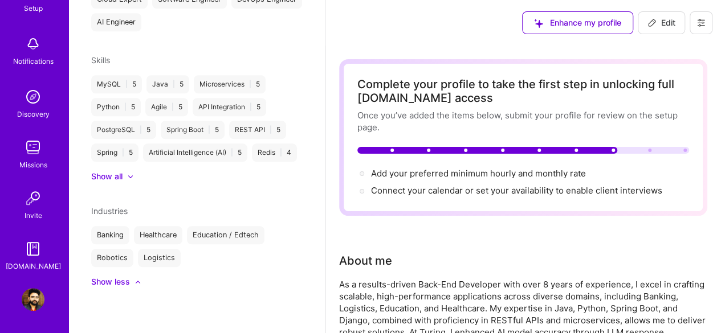
click at [660, 18] on span "Edit" at bounding box center [661, 22] width 28 height 11
select select "IN"
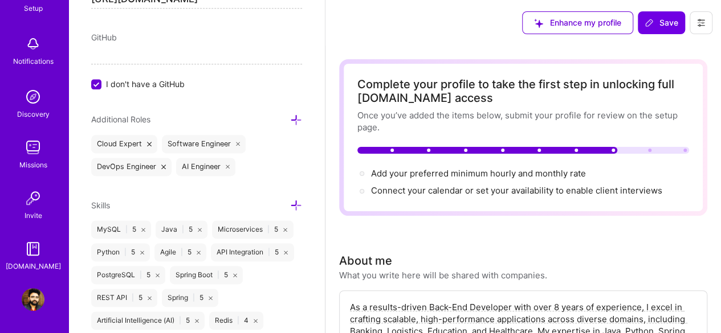
scroll to position [555, 0]
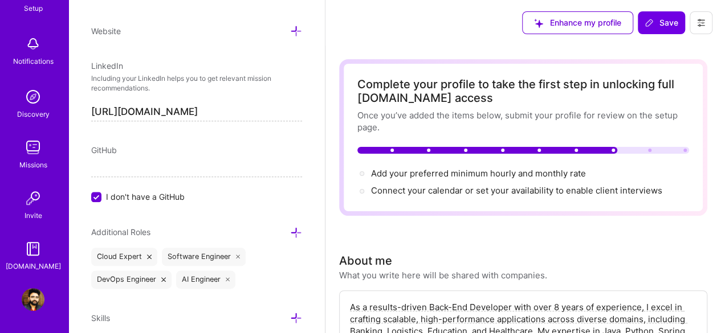
click at [97, 194] on input "I don't have a GitHub" at bounding box center [97, 198] width 10 height 10
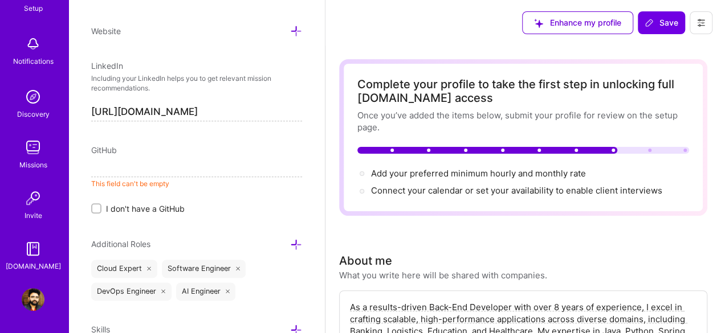
paste input "https://github.com/chandrapalsinghdeora"
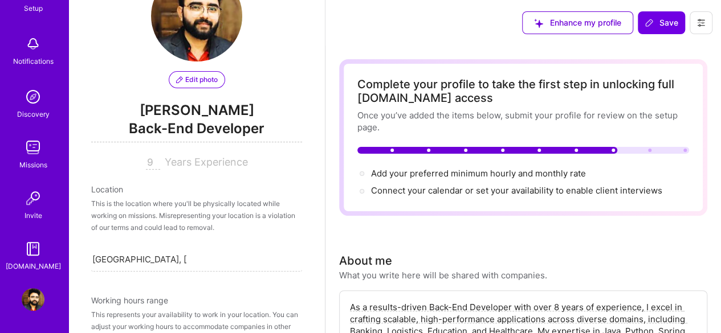
scroll to position [0, 0]
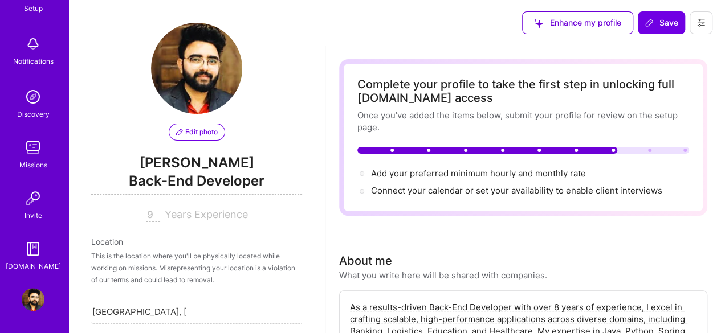
type input "https://github.com/chandrapalsinghdeora"
click at [147, 214] on input "9" at bounding box center [153, 215] width 14 height 14
click at [146, 211] on input "9" at bounding box center [153, 215] width 14 height 14
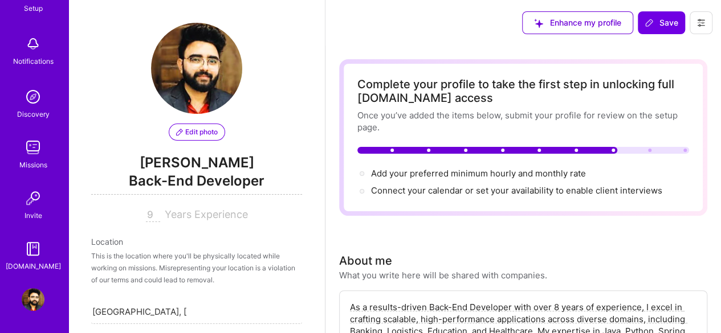
type input "8"
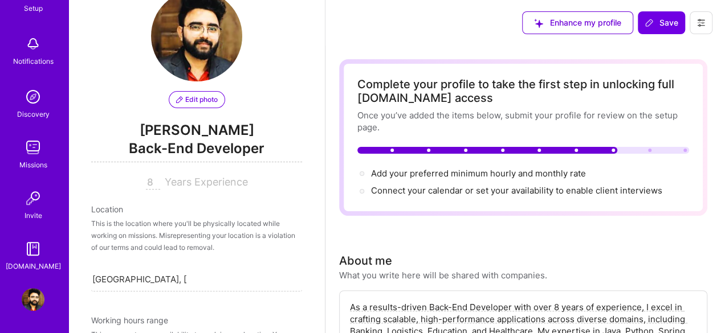
scroll to position [57, 0]
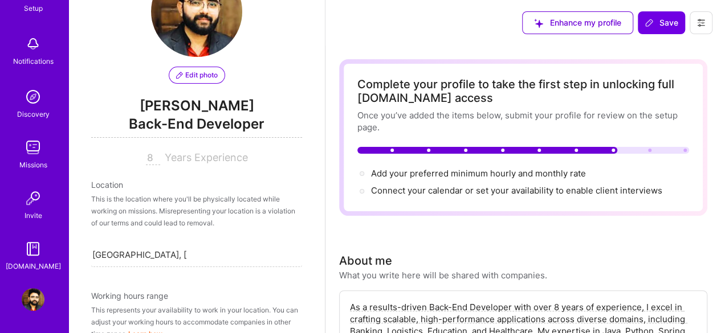
type input "8"
type input "9"
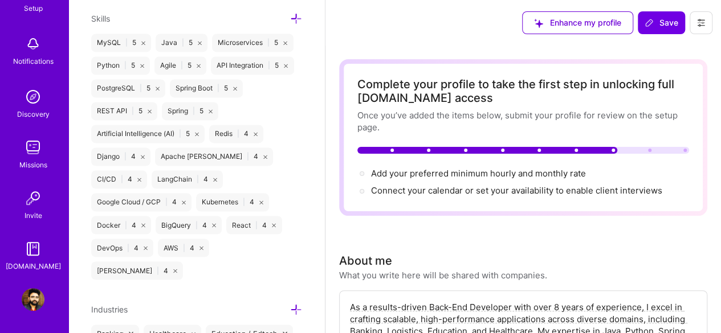
scroll to position [928, 0]
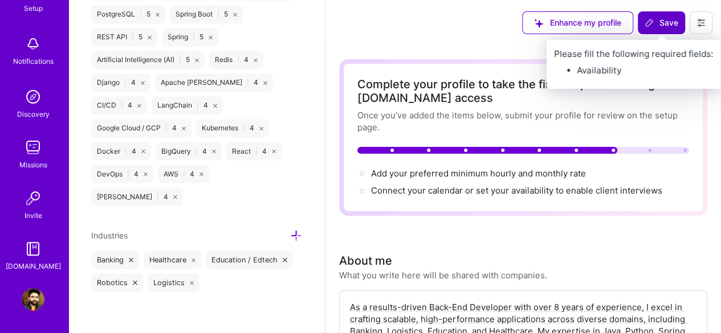
click at [662, 25] on span "Save" at bounding box center [661, 22] width 34 height 11
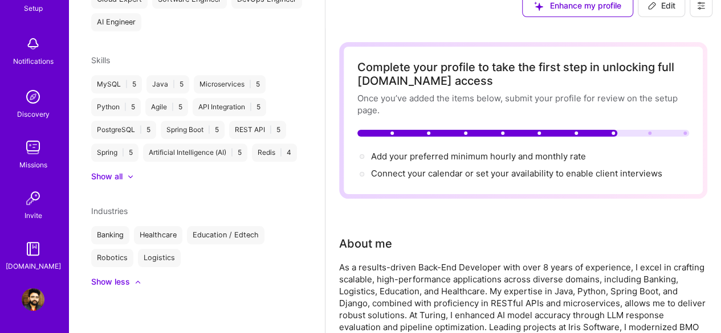
scroll to position [0, 0]
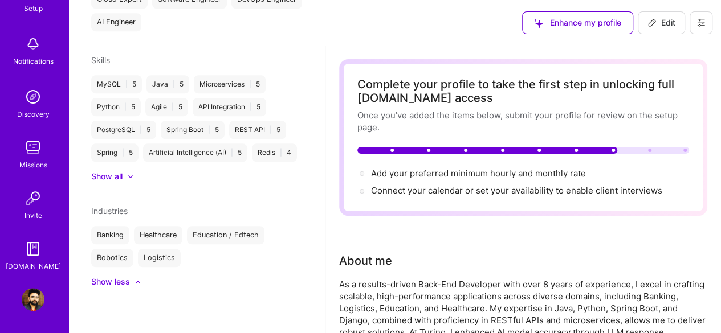
click at [658, 22] on span "Edit" at bounding box center [661, 22] width 28 height 11
select select "IN"
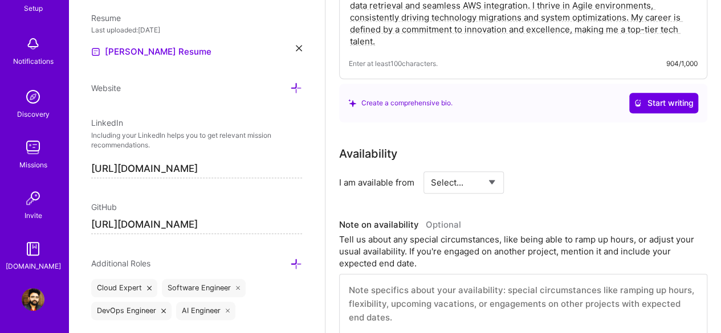
scroll to position [399, 0]
click at [473, 179] on select "Select... Right Now Future Date Not Available" at bounding box center [464, 181] width 66 height 29
select select "Right Now"
click at [431, 167] on select "Select... Right Now Future Date Not Available" at bounding box center [464, 181] width 66 height 29
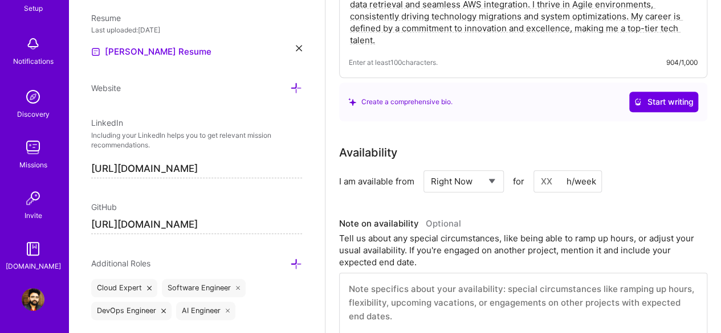
click at [575, 183] on div "h/week" at bounding box center [581, 181] width 30 height 12
click at [564, 181] on input at bounding box center [567, 181] width 68 height 22
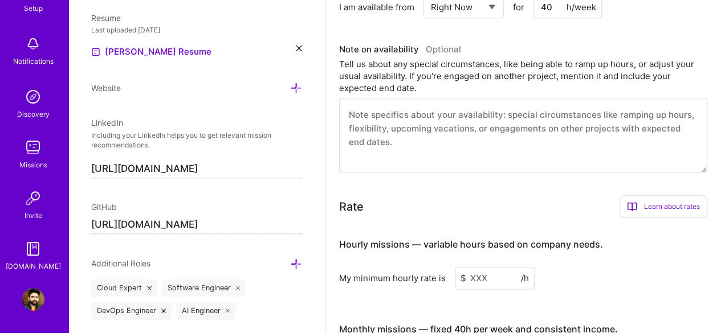
scroll to position [627, 0]
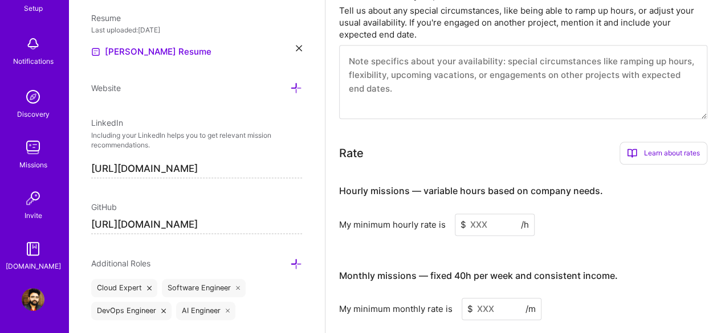
type input "40"
click at [480, 223] on input at bounding box center [495, 225] width 80 height 22
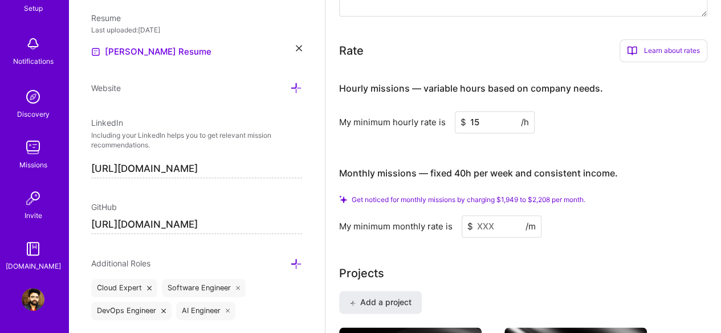
scroll to position [740, 0]
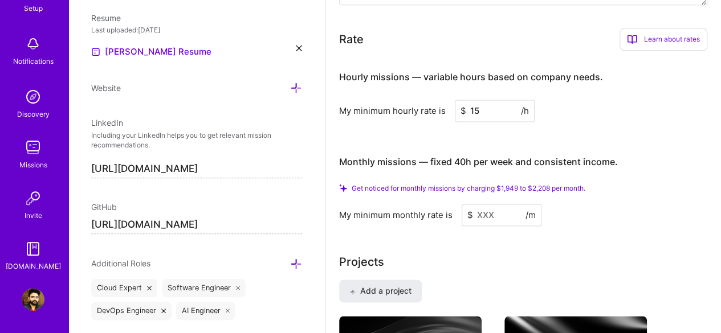
type input "15"
click at [478, 214] on input at bounding box center [501, 215] width 80 height 22
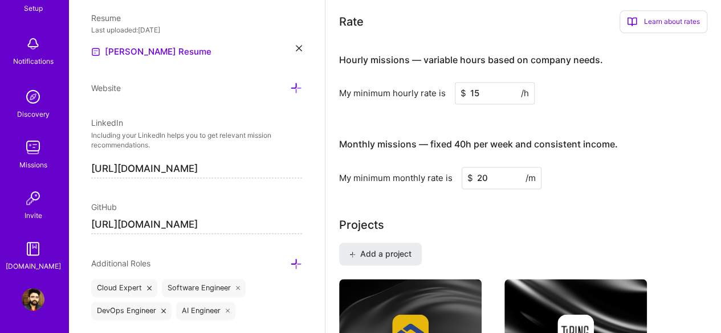
type input "2"
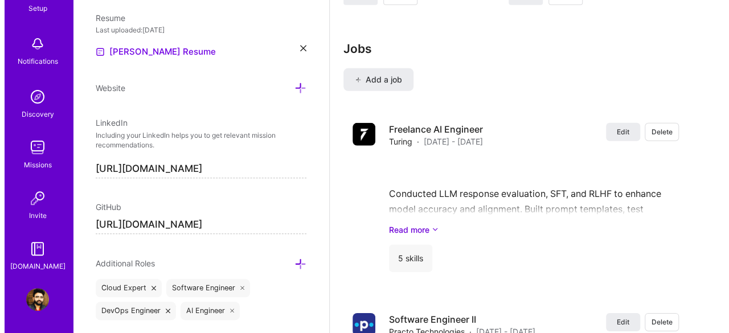
scroll to position [1621, 0]
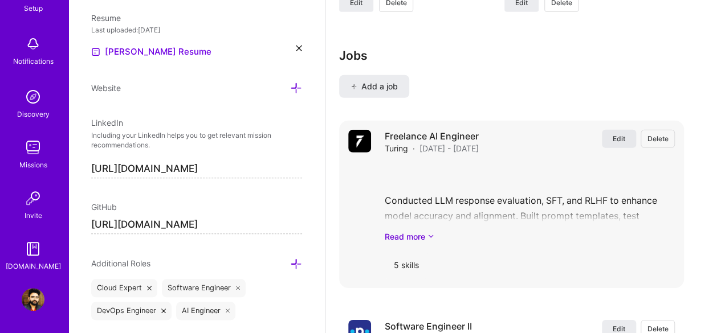
type input "1500"
click at [625, 137] on span "Edit" at bounding box center [618, 139] width 13 height 10
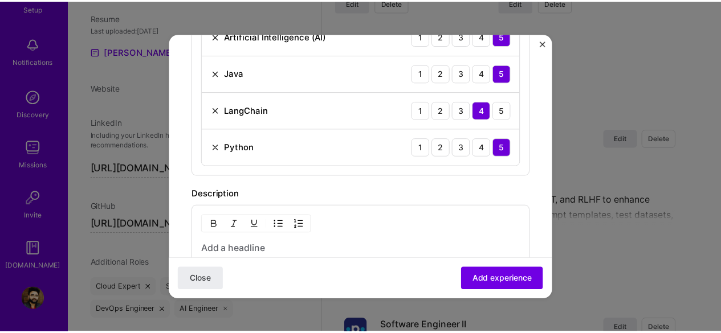
scroll to position [751, 0]
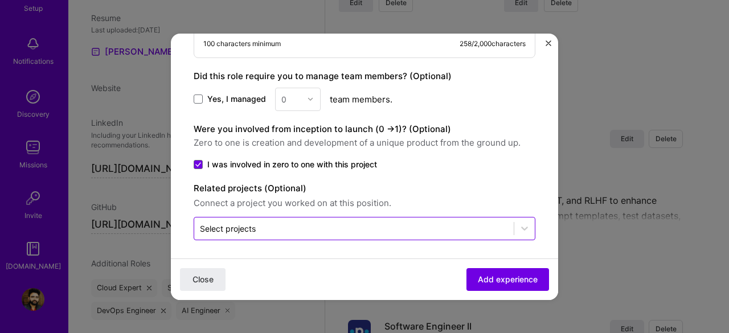
click at [367, 223] on input "text" at bounding box center [354, 229] width 308 height 12
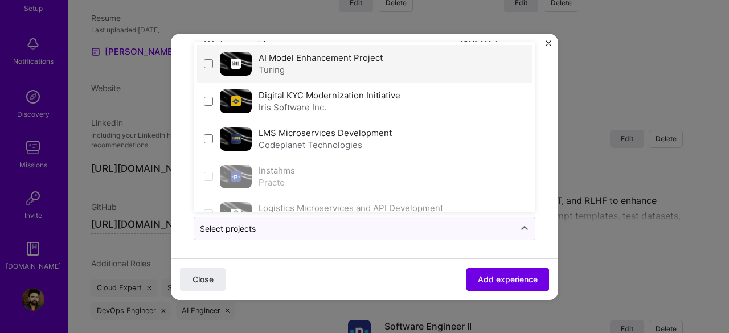
click at [265, 58] on label "AI Model Enhancement Project" at bounding box center [321, 57] width 124 height 11
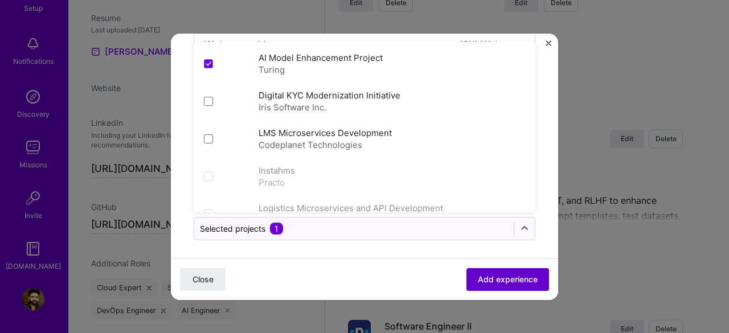
click at [488, 276] on span "Add experience" at bounding box center [508, 278] width 60 height 11
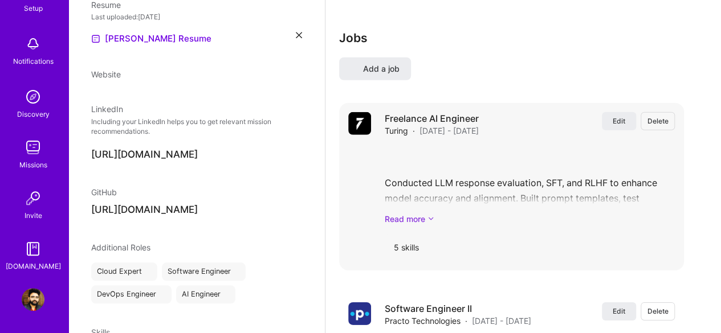
select select "IN"
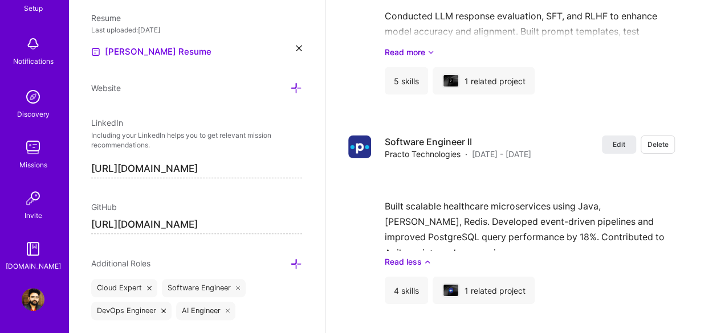
scroll to position [1709, 0]
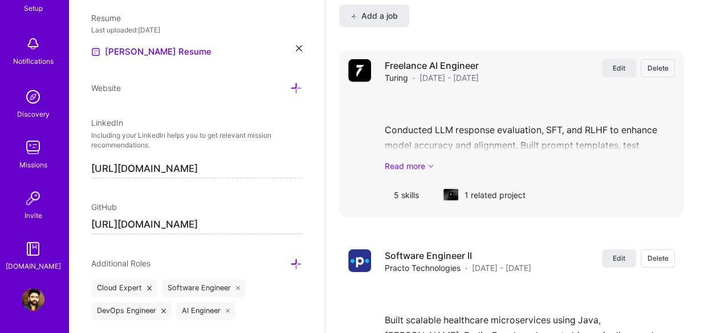
click at [411, 160] on link "Read more" at bounding box center [529, 166] width 290 height 12
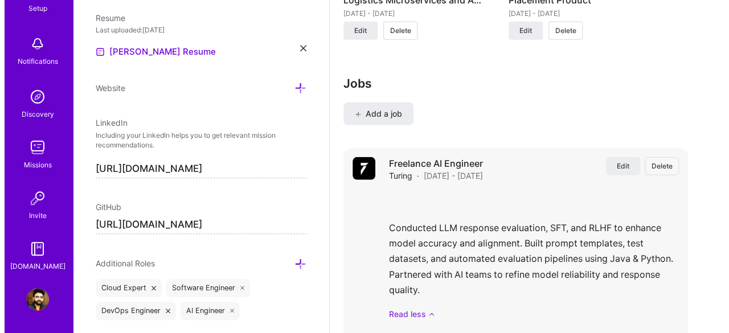
scroll to position [1595, 0]
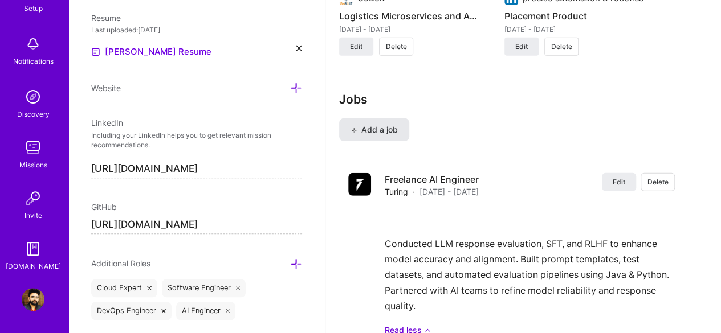
click at [378, 130] on span "Add a job" at bounding box center [373, 129] width 47 height 11
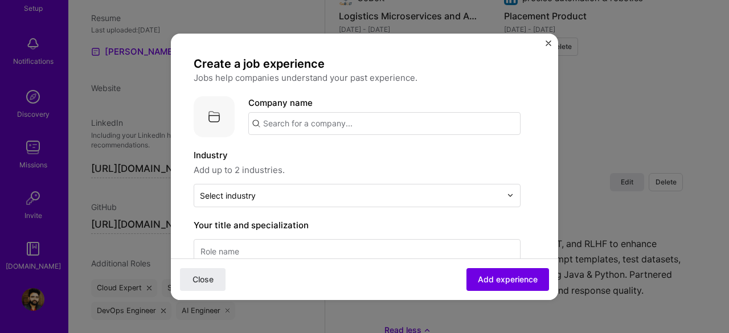
click at [293, 125] on input "text" at bounding box center [384, 123] width 272 height 23
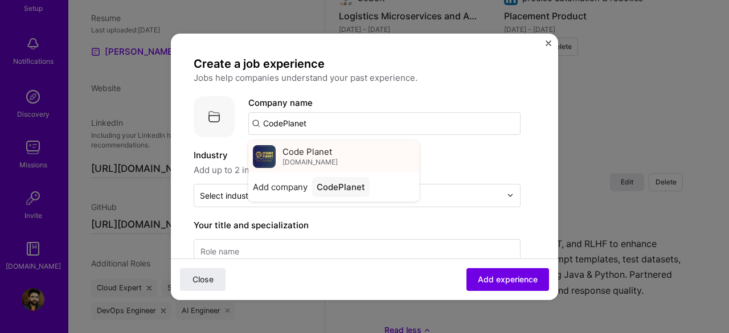
click at [293, 160] on span "codeplanet.co.in" at bounding box center [310, 162] width 55 height 9
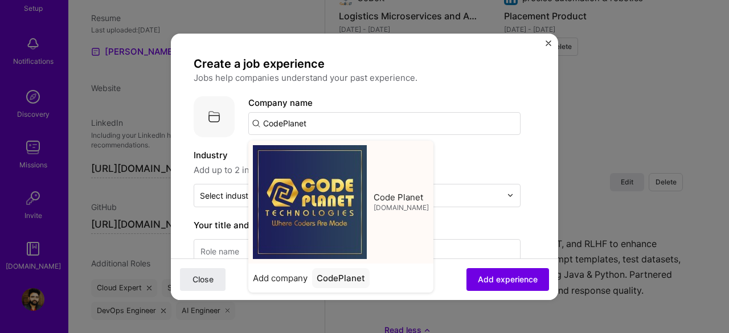
type input "Code Planet"
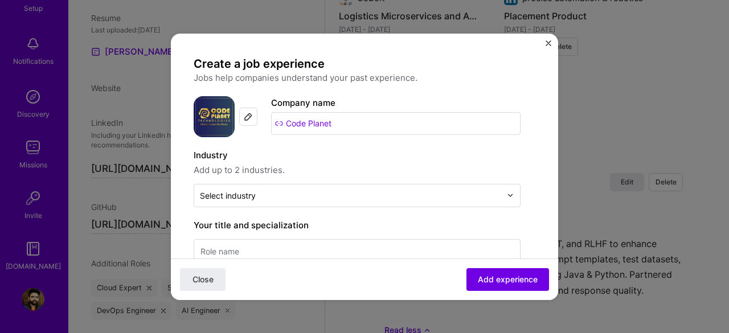
scroll to position [57, 0]
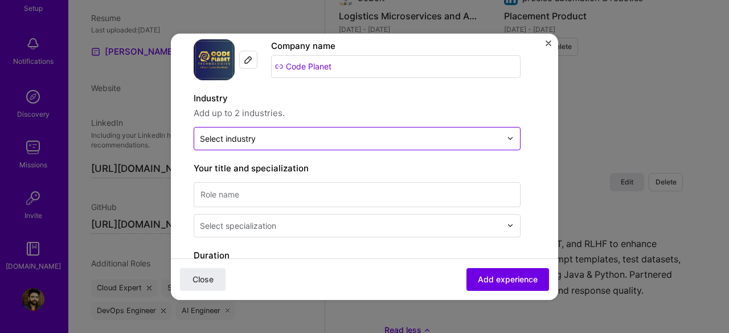
click at [290, 142] on input "text" at bounding box center [350, 139] width 301 height 12
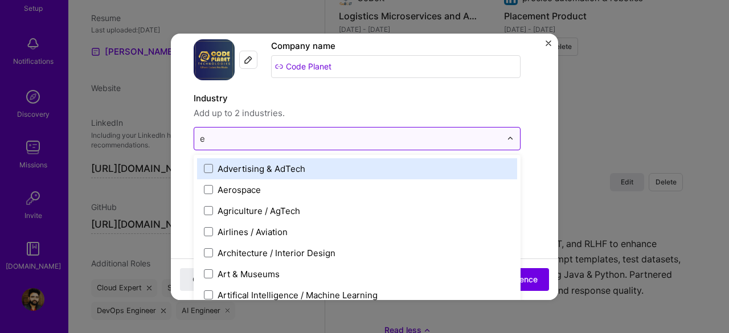
type input "ed"
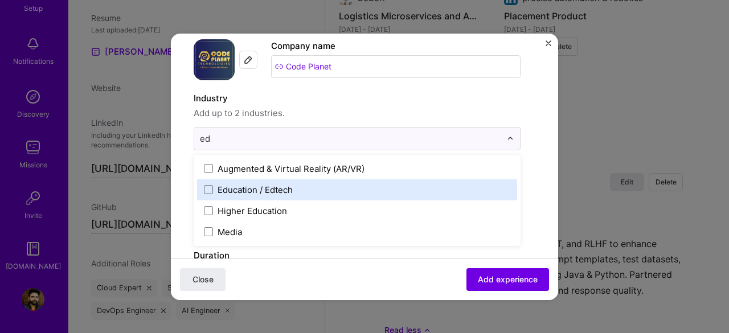
click at [272, 195] on div "Education / Edtech" at bounding box center [357, 189] width 320 height 21
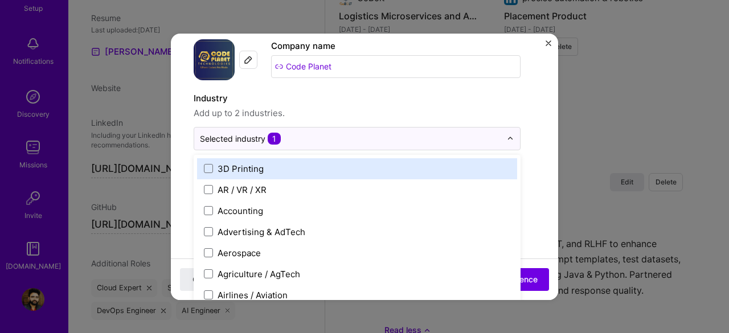
click at [331, 120] on div "Industry Add up to 2 industries. option Education / Edtech, selected. option 3D…" at bounding box center [357, 121] width 327 height 59
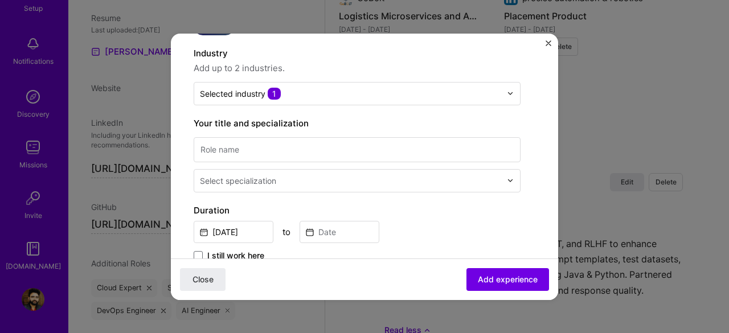
scroll to position [171, 0]
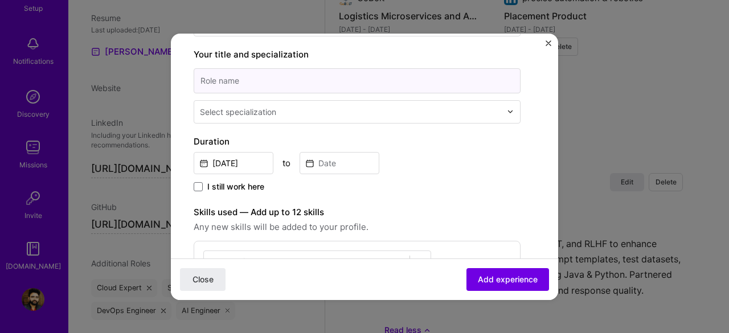
click at [235, 69] on input at bounding box center [357, 80] width 327 height 25
type input "Senior Engineer"
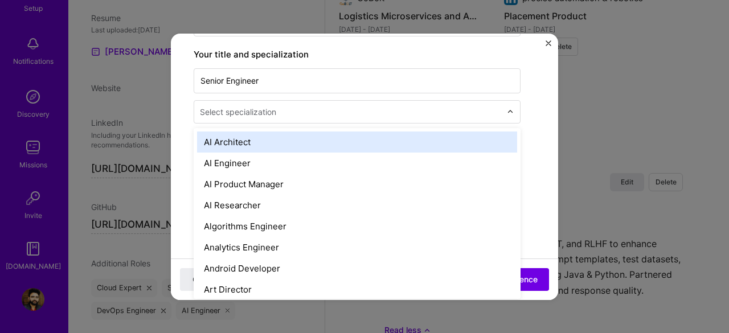
click at [231, 107] on div "Select specialization" at bounding box center [238, 112] width 76 height 12
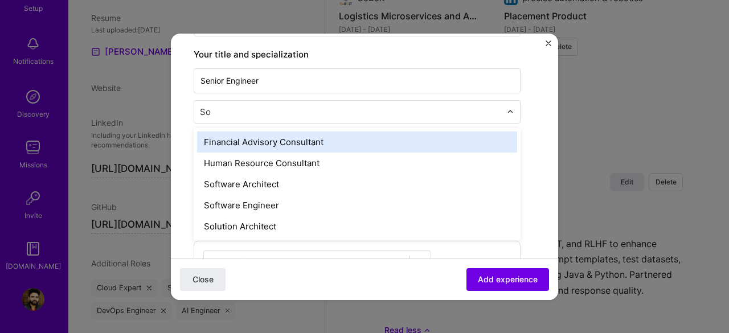
type input "Sof"
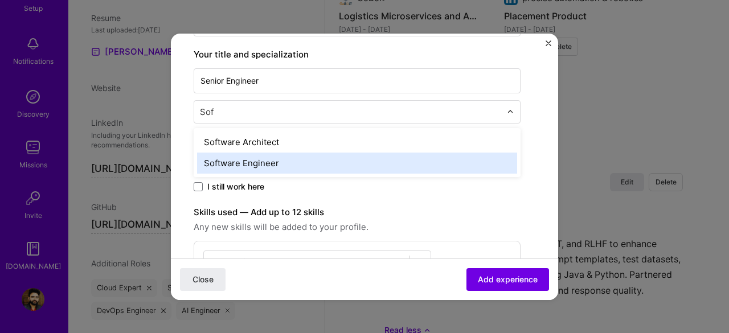
click at [235, 161] on div "Software Engineer" at bounding box center [357, 163] width 320 height 21
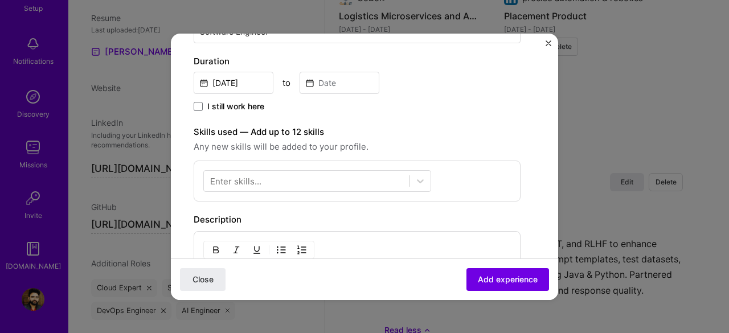
scroll to position [228, 0]
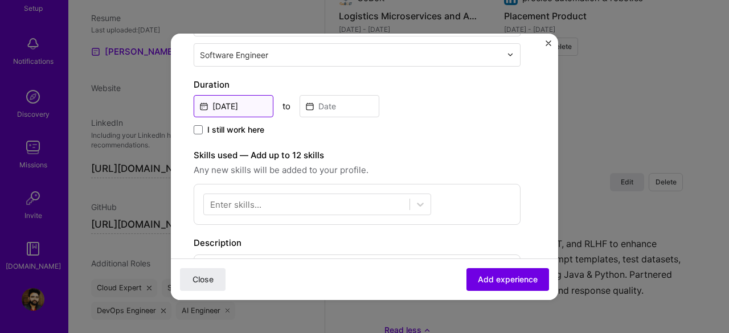
click at [233, 100] on input "Aug, 2025" at bounding box center [234, 106] width 80 height 22
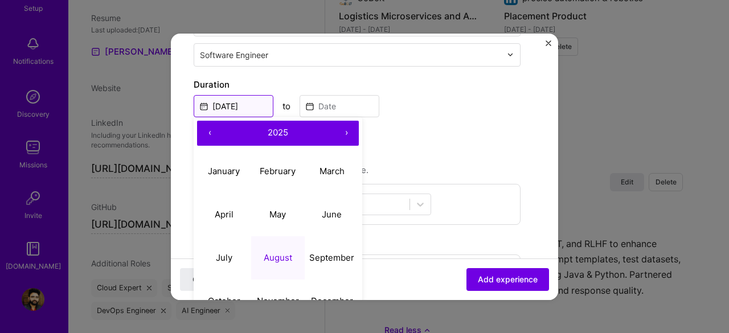
scroll to position [114, 0]
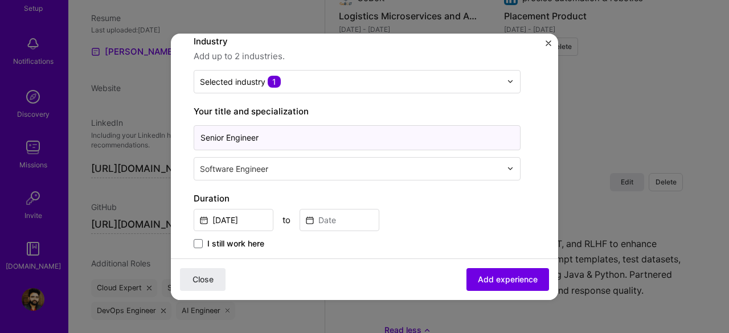
click at [269, 140] on input "Senior Engineer" at bounding box center [357, 137] width 327 height 25
paste input "Software Engineer (Team Lead)"
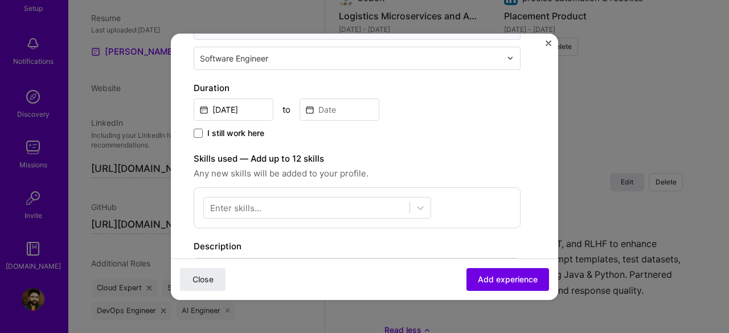
scroll to position [228, 0]
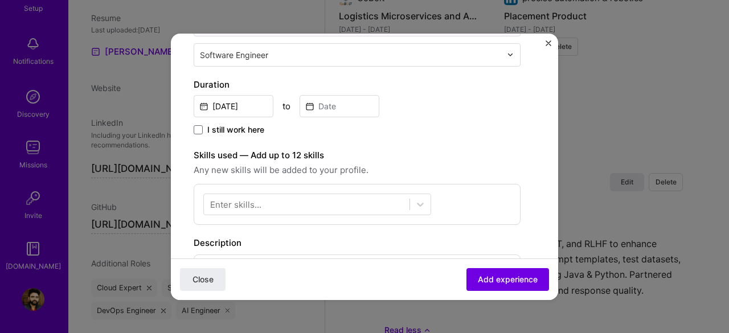
type input "Senior Software Engineer (Team Lead)"
click at [225, 102] on input "Aug, 2025" at bounding box center [234, 106] width 80 height 22
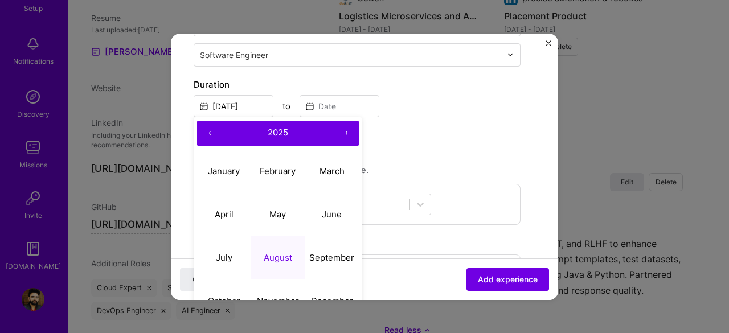
click at [212, 130] on button "‹" at bounding box center [209, 133] width 25 height 25
click at [213, 130] on button "‹" at bounding box center [209, 133] width 25 height 25
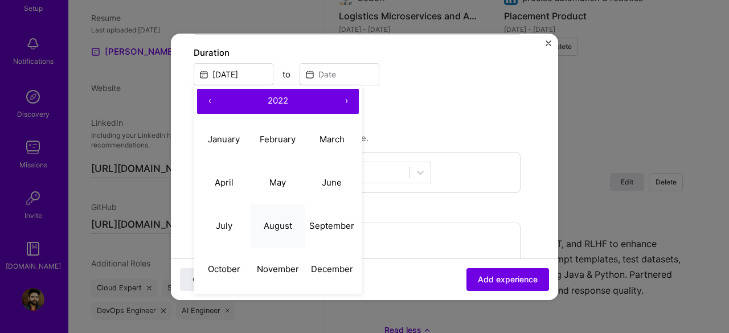
scroll to position [285, 0]
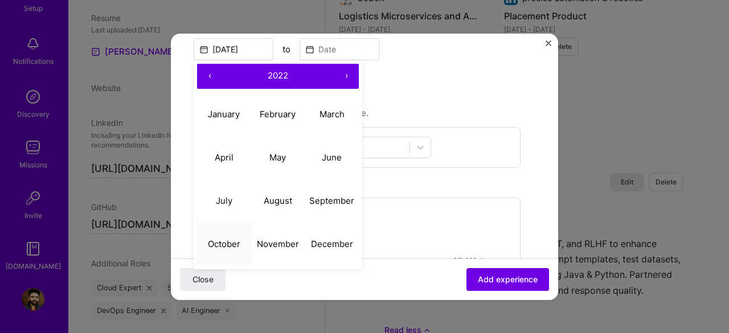
click at [224, 239] on abbr "October" at bounding box center [224, 244] width 32 height 11
type input "Oct, 2022"
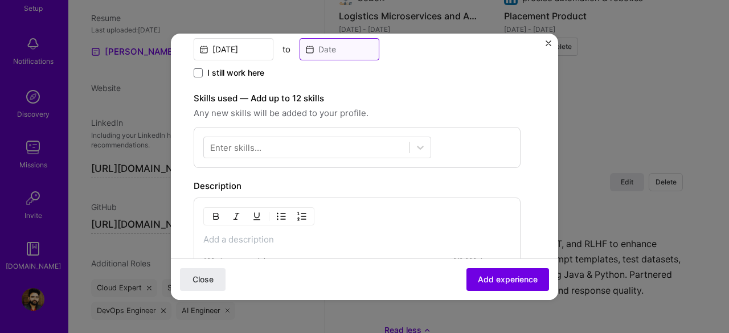
click at [326, 47] on input at bounding box center [340, 49] width 80 height 22
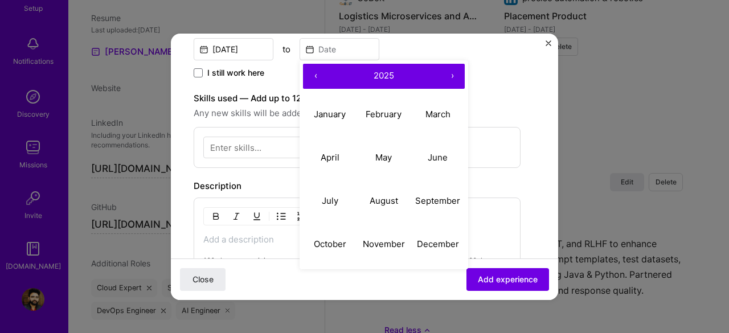
click at [314, 75] on button "‹" at bounding box center [315, 76] width 25 height 25
click at [392, 198] on abbr "August" at bounding box center [384, 200] width 28 height 11
type input "Aug, 2024"
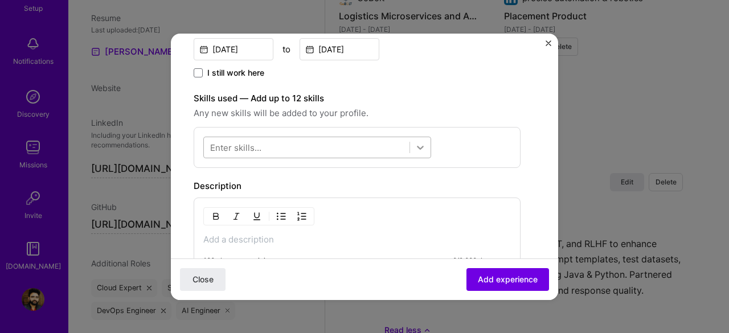
click at [422, 146] on icon at bounding box center [420, 148] width 7 height 4
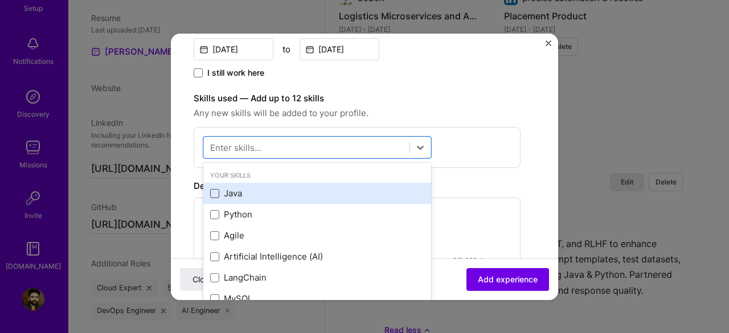
click at [216, 190] on span at bounding box center [214, 193] width 9 height 9
click at [0, 0] on input "checkbox" at bounding box center [0, 0] width 0 height 0
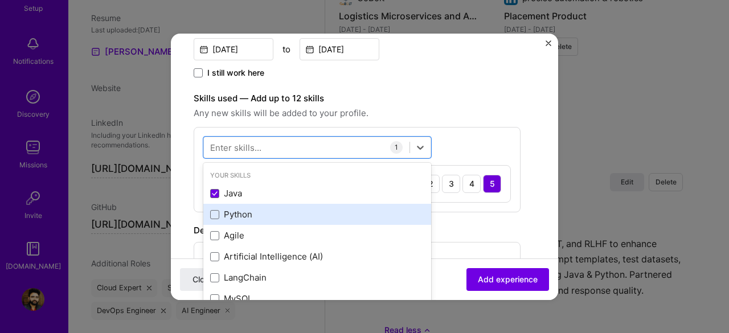
click at [219, 208] on div "Python" at bounding box center [317, 214] width 214 height 12
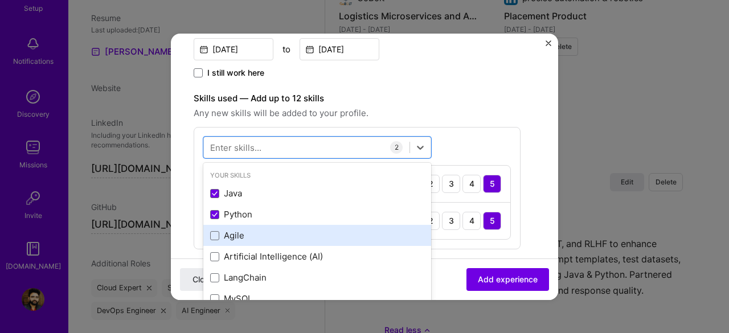
click at [215, 227] on div "Agile" at bounding box center [317, 235] width 228 height 21
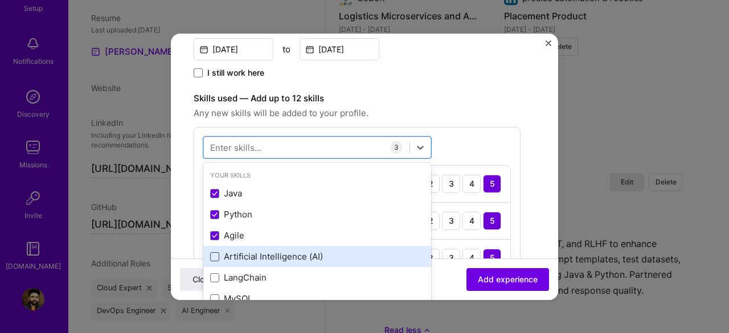
click at [214, 256] on span at bounding box center [214, 256] width 9 height 9
click at [0, 0] on input "checkbox" at bounding box center [0, 0] width 0 height 0
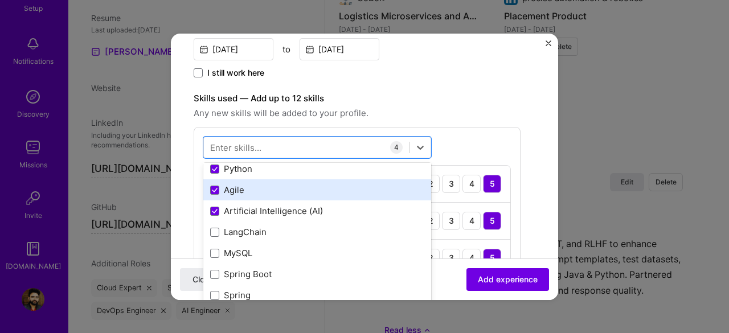
scroll to position [114, 0]
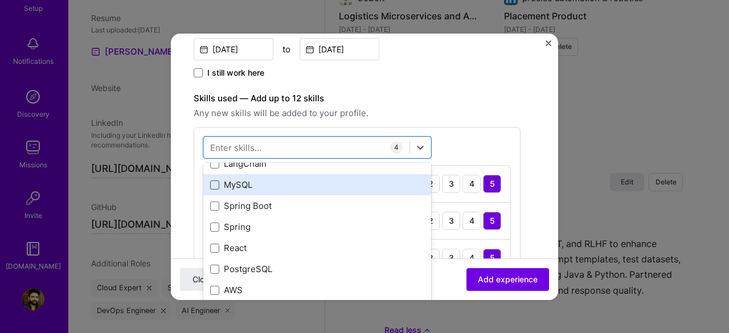
click at [216, 182] on span at bounding box center [214, 185] width 9 height 9
click at [0, 0] on input "checkbox" at bounding box center [0, 0] width 0 height 0
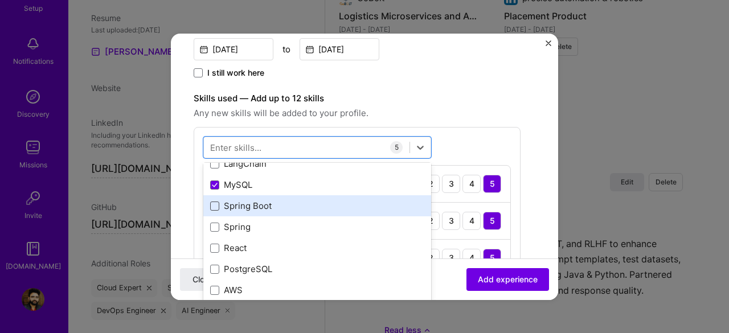
click at [218, 205] on span at bounding box center [214, 206] width 9 height 9
click at [0, 0] on input "checkbox" at bounding box center [0, 0] width 0 height 0
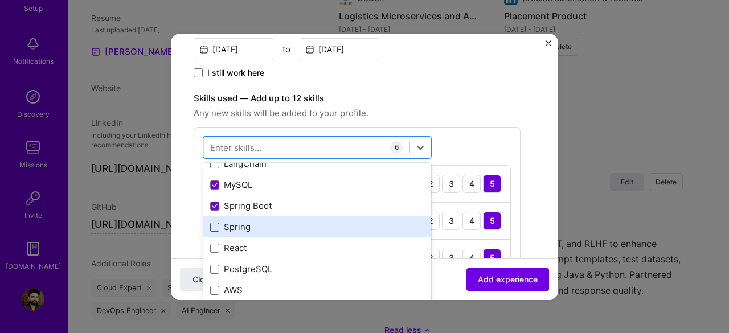
click at [217, 228] on span at bounding box center [214, 227] width 9 height 9
click at [0, 0] on input "checkbox" at bounding box center [0, 0] width 0 height 0
click at [214, 225] on icon at bounding box center [215, 227] width 6 height 5
click at [0, 0] on input "checkbox" at bounding box center [0, 0] width 0 height 0
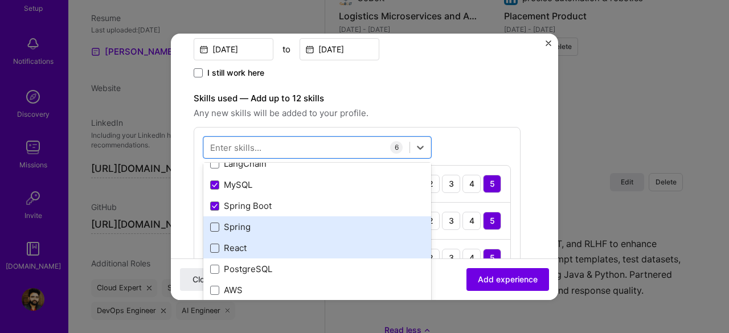
click at [212, 247] on span at bounding box center [214, 248] width 9 height 9
click at [0, 0] on input "checkbox" at bounding box center [0, 0] width 0 height 0
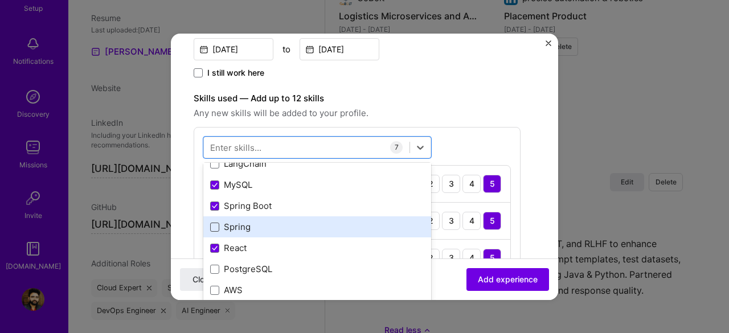
scroll to position [171, 0]
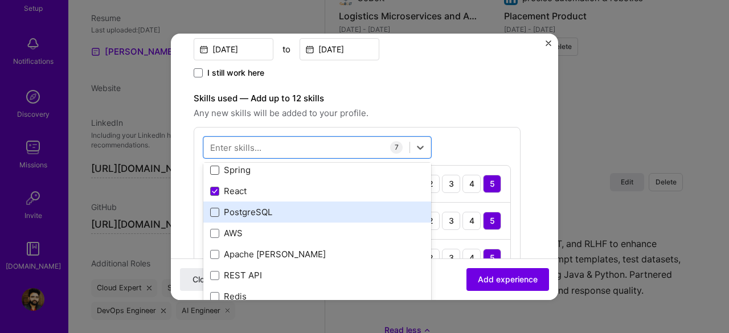
click at [214, 212] on span at bounding box center [214, 212] width 9 height 9
click at [0, 0] on input "checkbox" at bounding box center [0, 0] width 0 height 0
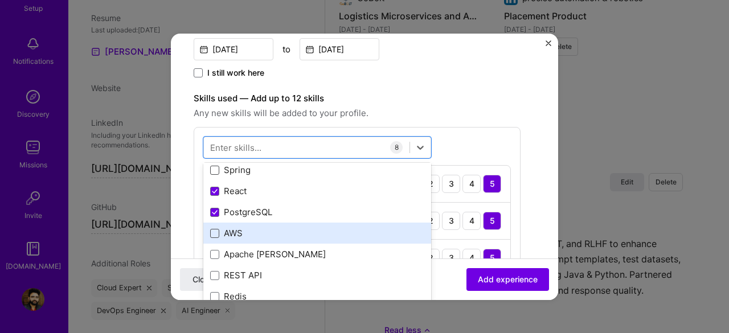
click at [215, 235] on span at bounding box center [214, 233] width 9 height 9
click at [0, 0] on input "checkbox" at bounding box center [0, 0] width 0 height 0
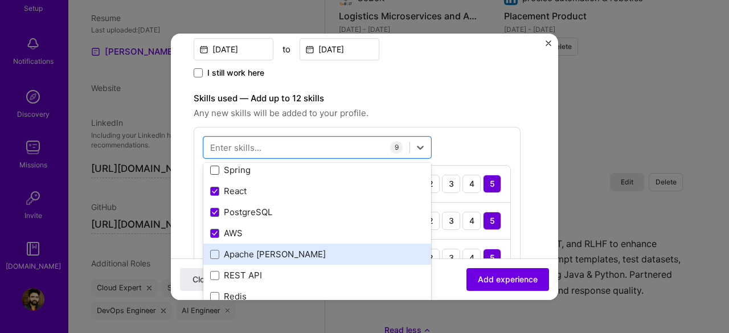
click at [219, 253] on div "Apache Kafka" at bounding box center [317, 254] width 214 height 12
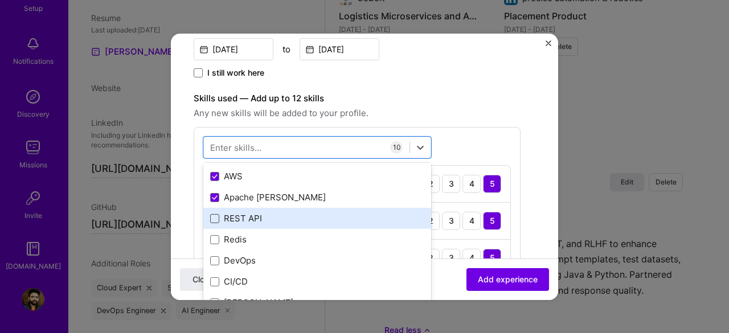
click at [216, 216] on span at bounding box center [214, 218] width 9 height 9
click at [0, 0] on input "checkbox" at bounding box center [0, 0] width 0 height 0
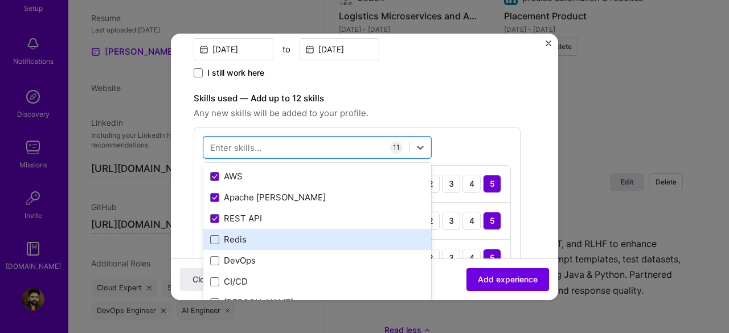
click at [214, 239] on span at bounding box center [214, 239] width 9 height 9
click at [0, 0] on input "checkbox" at bounding box center [0, 0] width 0 height 0
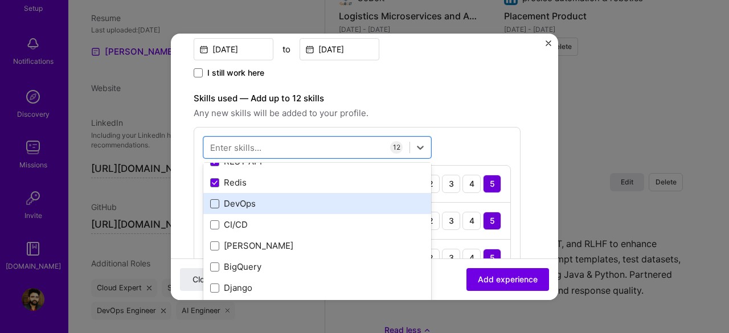
click at [215, 200] on span at bounding box center [214, 203] width 9 height 9
click at [0, 0] on input "checkbox" at bounding box center [0, 0] width 0 height 0
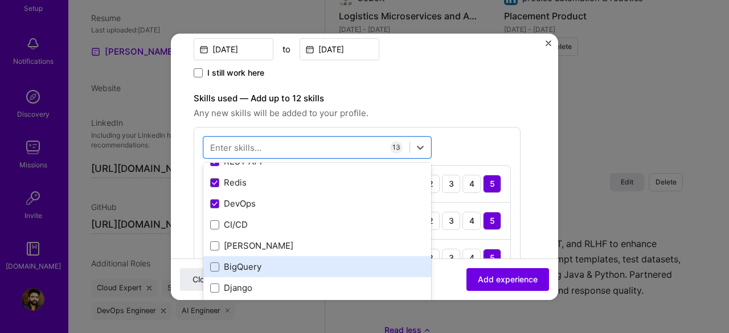
scroll to position [342, 0]
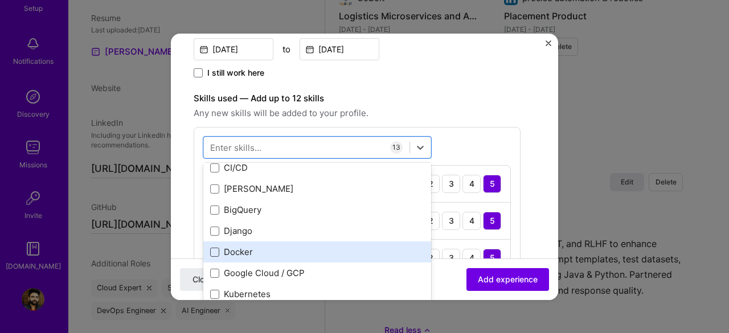
click at [218, 253] on span at bounding box center [214, 252] width 9 height 9
click at [0, 0] on input "checkbox" at bounding box center [0, 0] width 0 height 0
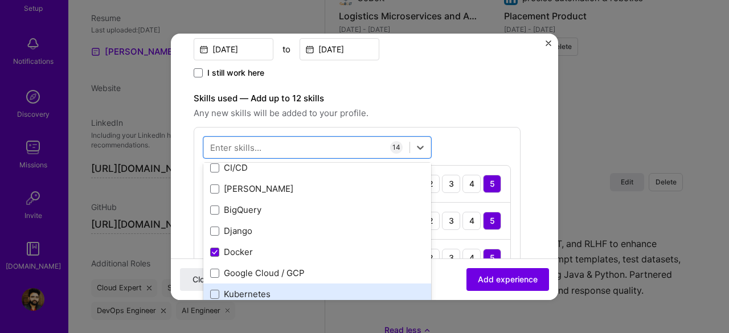
click at [219, 290] on div "Kubernetes" at bounding box center [317, 294] width 214 height 12
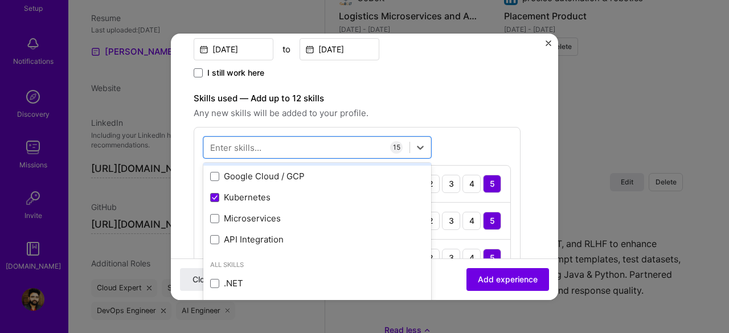
scroll to position [456, 0]
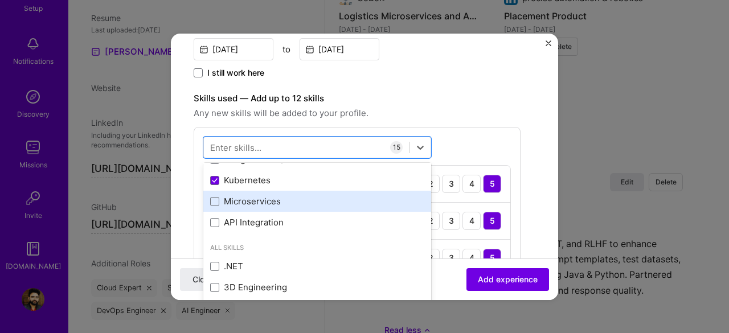
click at [208, 197] on div "Microservices" at bounding box center [317, 201] width 228 height 21
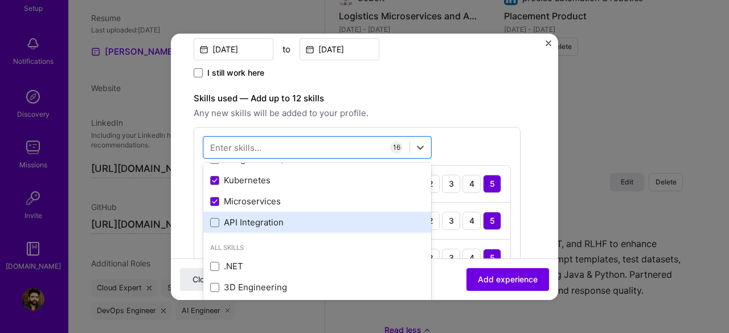
click at [215, 214] on div "API Integration" at bounding box center [317, 222] width 228 height 21
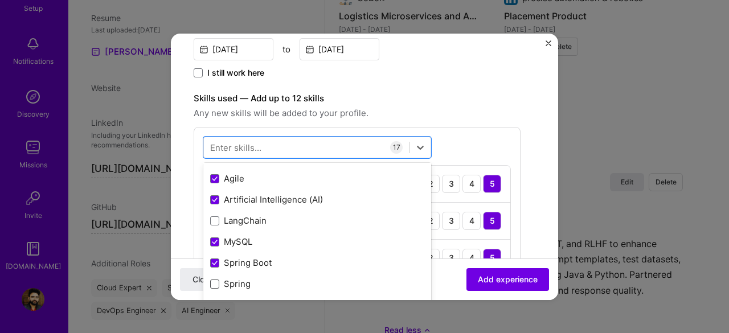
scroll to position [0, 0]
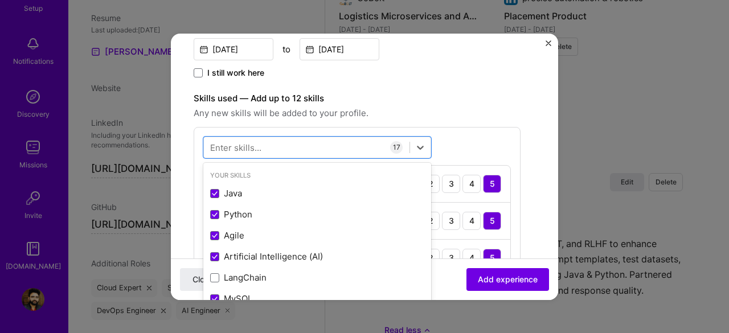
click at [472, 117] on span "Any new skills will be added to your profile." at bounding box center [357, 114] width 327 height 14
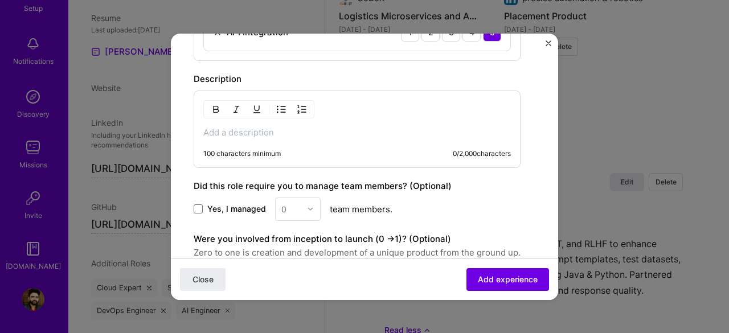
scroll to position [965, 0]
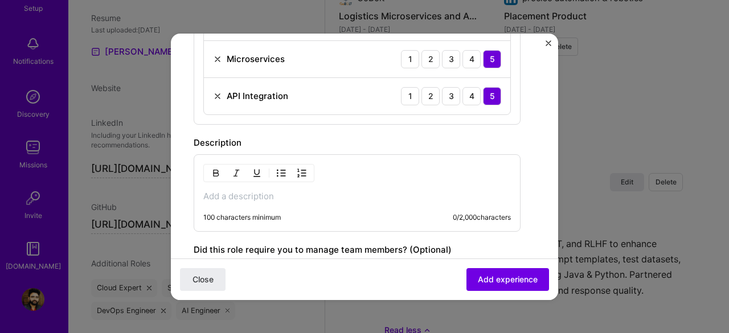
click at [262, 191] on p at bounding box center [357, 196] width 308 height 11
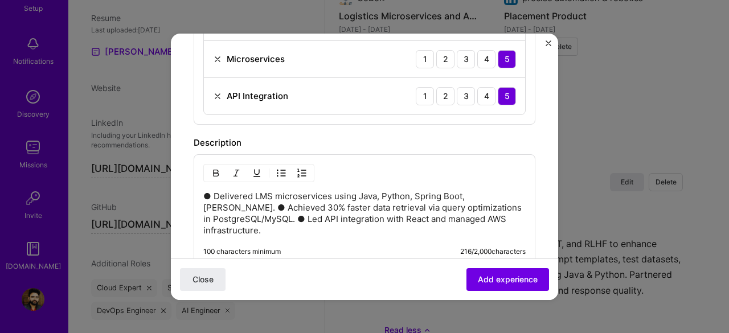
click at [212, 191] on p "● Delivered LMS microservices using Java, Python, Spring Boot, Kafka. ● Achieve…" at bounding box center [364, 214] width 322 height 46
click at [499, 191] on p "Delivered LMS microservices using Java, Python, Spring Boot, Kafka. ● Achieved …" at bounding box center [364, 214] width 322 height 46
click at [302, 214] on p "Delivered LMS microservices using Java, Python, Spring Boot, Kafka. Achieved 30…" at bounding box center [364, 214] width 322 height 46
click at [297, 213] on p "Delivered LMS microservices using Java, Python, Spring Boot, Kafka. Achieved 30…" at bounding box center [364, 214] width 322 height 46
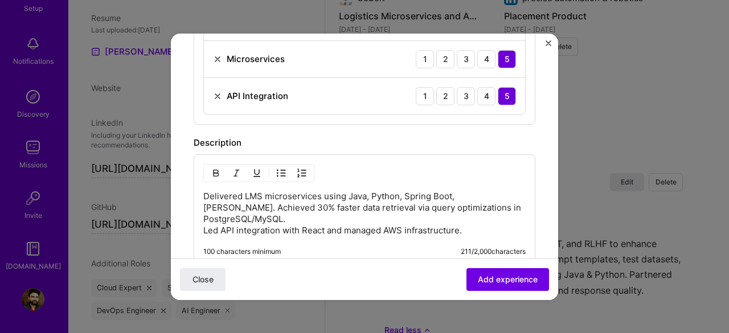
scroll to position [1079, 0]
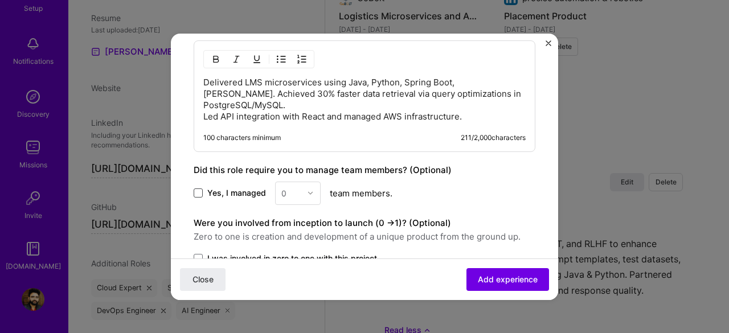
click at [201, 190] on span at bounding box center [198, 193] width 9 height 9
click at [0, 0] on input "Yes, I managed" at bounding box center [0, 0] width 0 height 0
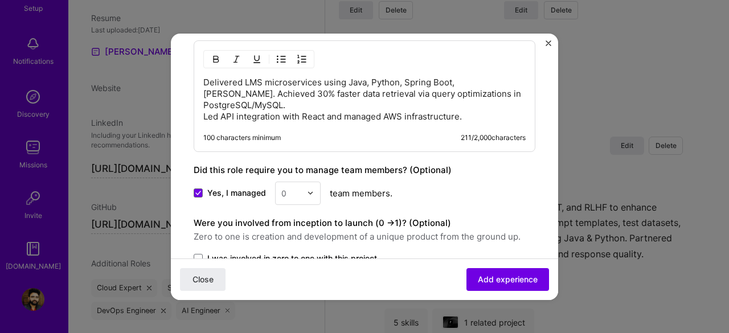
click at [300, 190] on div "0" at bounding box center [291, 193] width 31 height 22
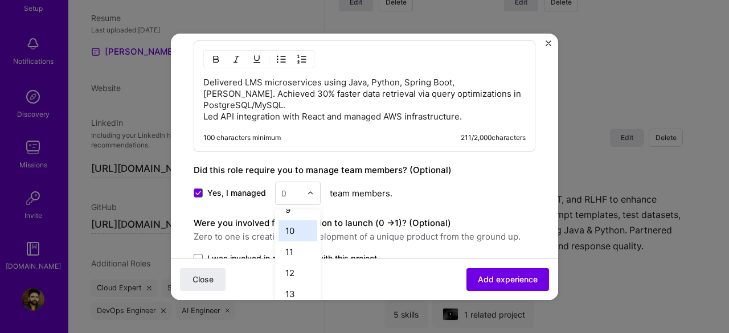
scroll to position [171, 0]
click at [284, 235] on div "10" at bounding box center [298, 242] width 39 height 21
click at [407, 190] on div "Yes, I managed option 10, selected. Select is focused ,type to refine list, pre…" at bounding box center [365, 193] width 342 height 23
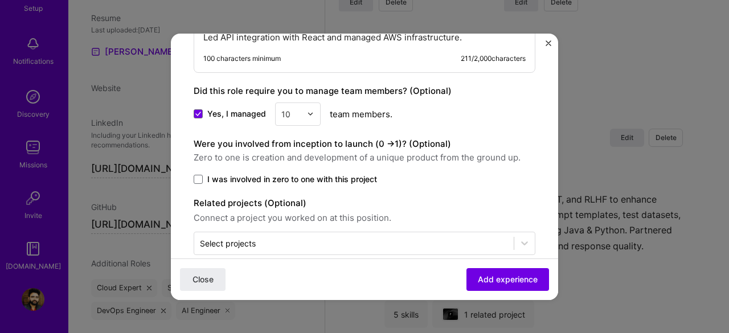
scroll to position [1170, 0]
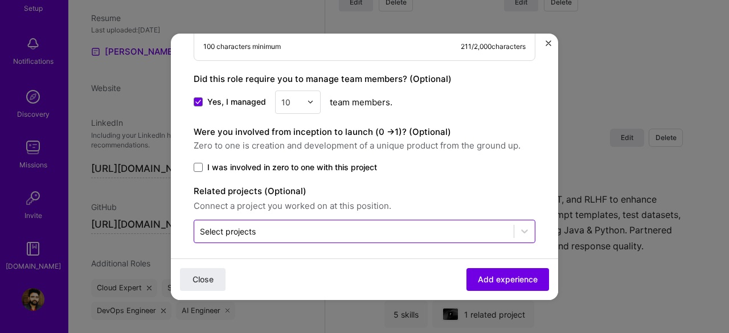
click at [326, 228] on input "text" at bounding box center [354, 232] width 308 height 12
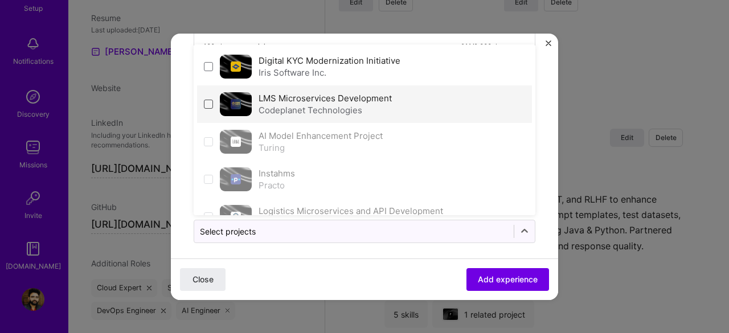
click at [212, 100] on span at bounding box center [208, 104] width 9 height 9
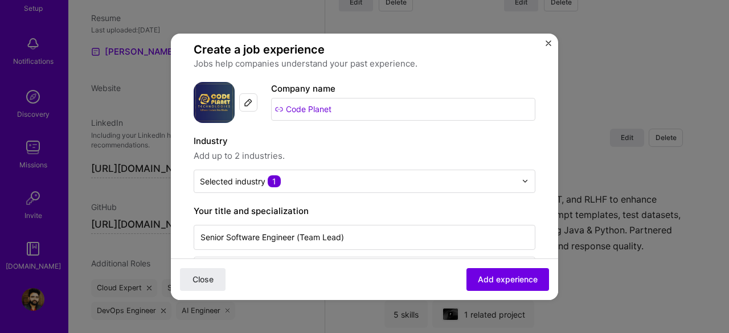
scroll to position [0, 0]
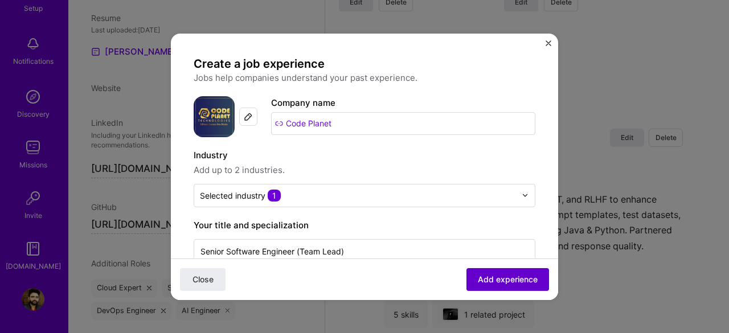
click at [515, 283] on span "Add experience" at bounding box center [508, 278] width 60 height 11
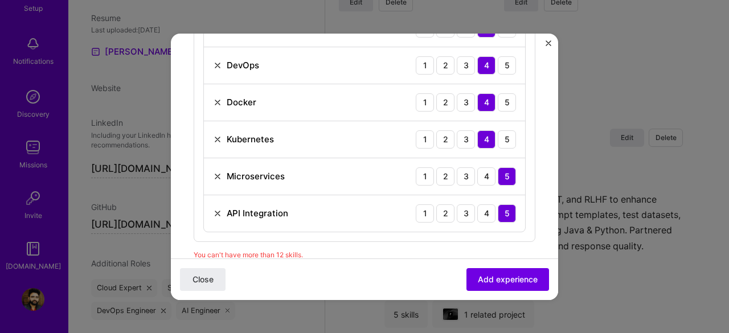
scroll to position [734, 0]
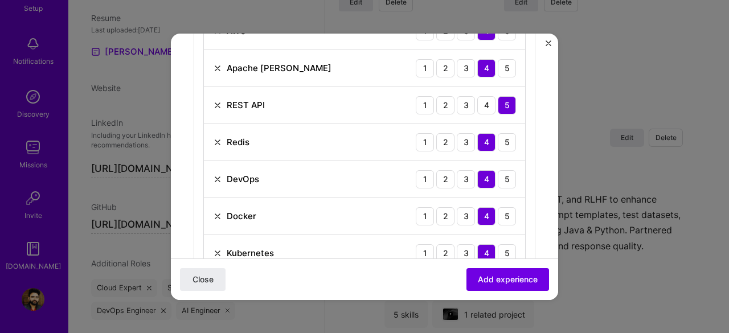
click at [215, 212] on img at bounding box center [217, 216] width 9 height 9
click at [214, 249] on img at bounding box center [217, 253] width 9 height 9
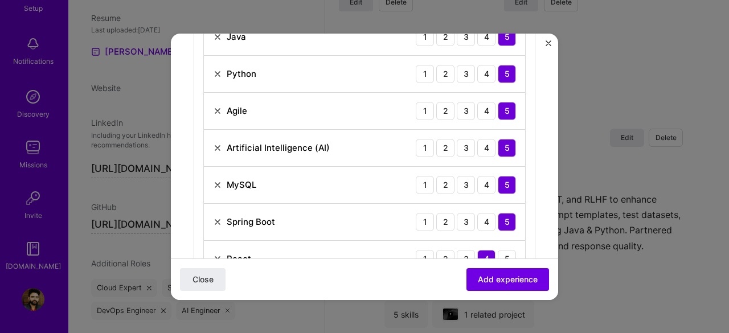
scroll to position [449, 0]
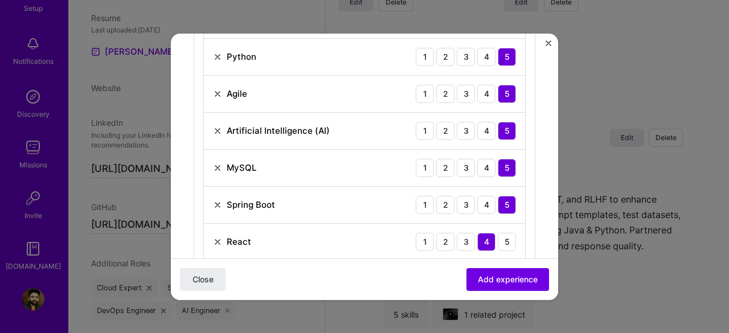
click at [220, 93] on img at bounding box center [217, 93] width 9 height 9
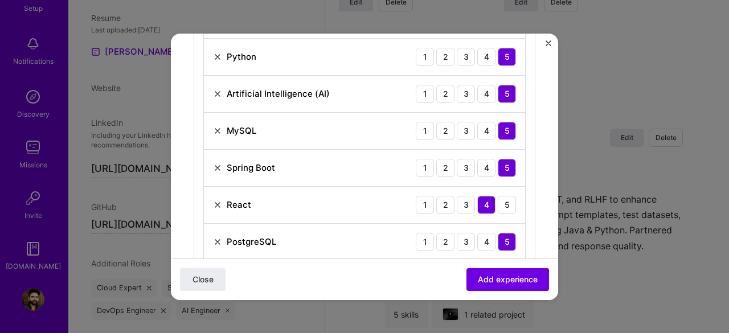
click at [218, 126] on img at bounding box center [217, 130] width 9 height 9
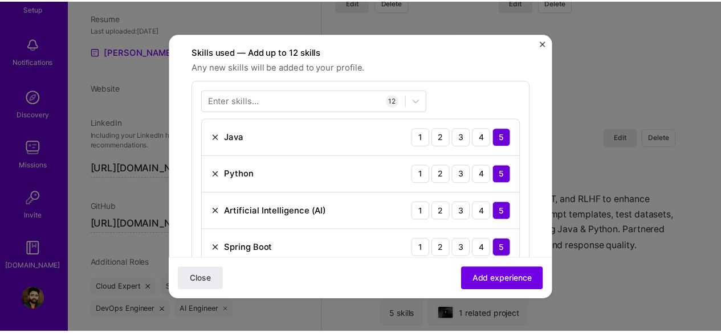
scroll to position [335, 0]
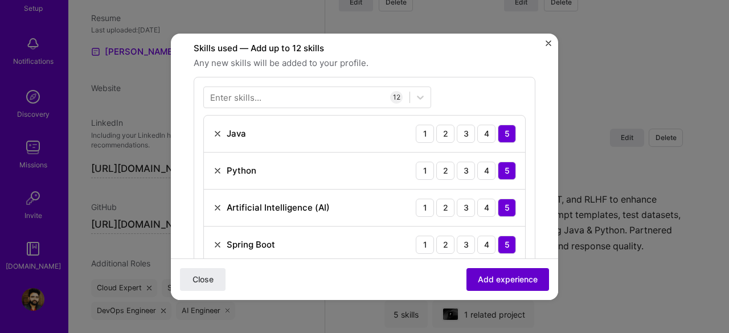
click at [505, 281] on span "Add experience" at bounding box center [508, 278] width 60 height 11
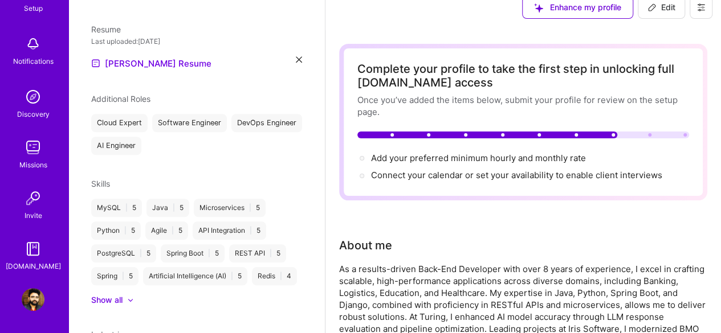
scroll to position [0, 0]
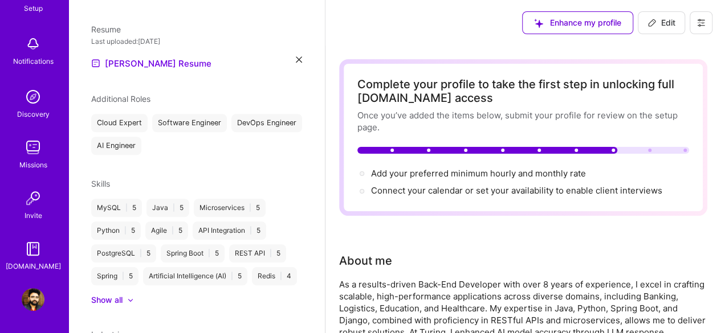
click at [655, 22] on icon at bounding box center [651, 22] width 9 height 9
select select "IN"
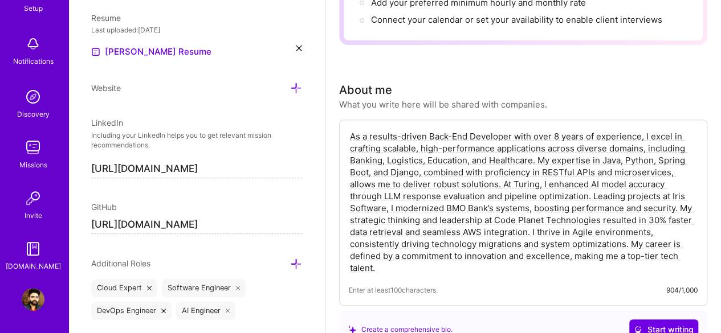
scroll to position [399, 0]
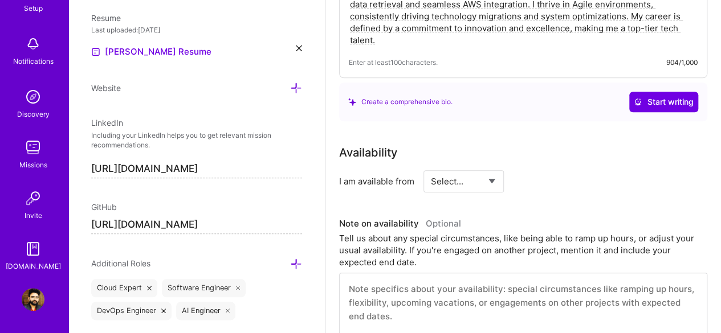
click at [482, 175] on select "Select... Right Now Future Date Not Available" at bounding box center [464, 181] width 66 height 29
select select "Right Now"
click at [431, 167] on select "Select... Right Now Future Date Not Available" at bounding box center [464, 181] width 66 height 29
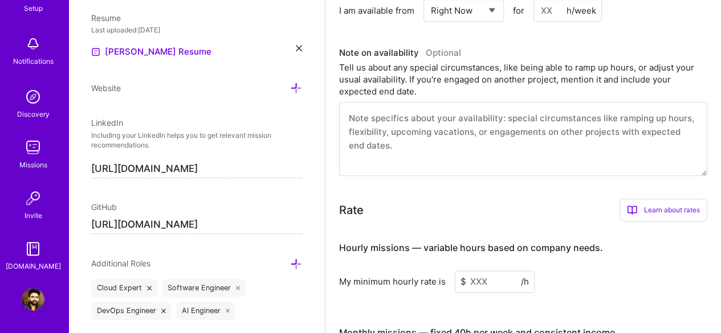
scroll to position [684, 0]
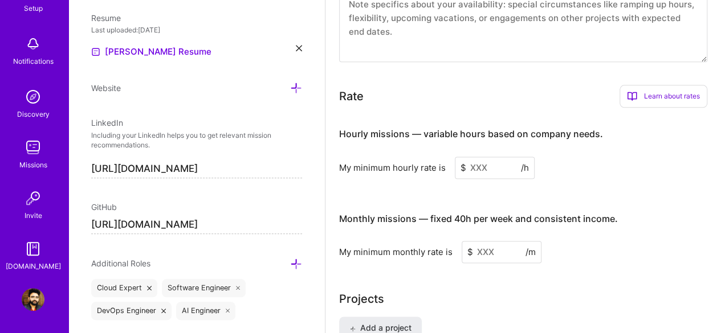
click at [477, 170] on input at bounding box center [495, 168] width 80 height 22
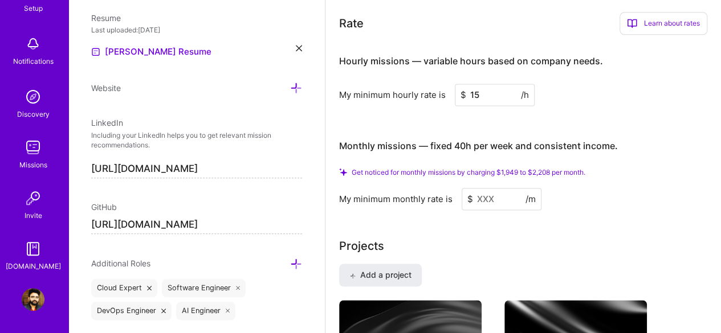
scroll to position [797, 0]
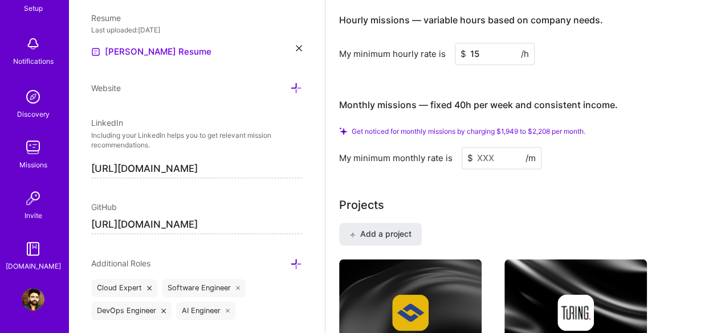
type input "15"
click at [480, 157] on input at bounding box center [501, 158] width 80 height 22
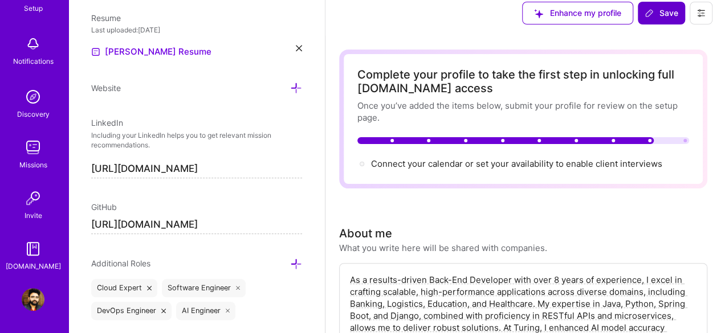
scroll to position [0, 0]
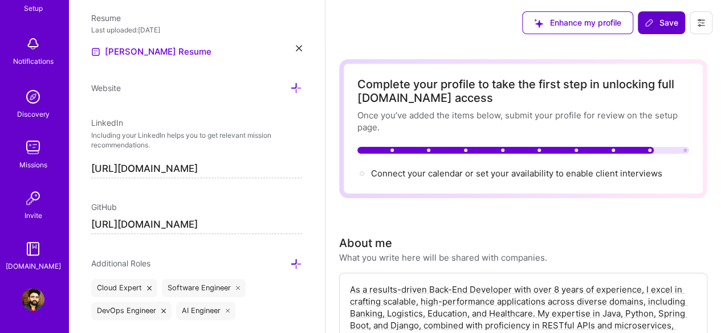
type input "1500"
click at [658, 26] on span "Save" at bounding box center [661, 22] width 34 height 11
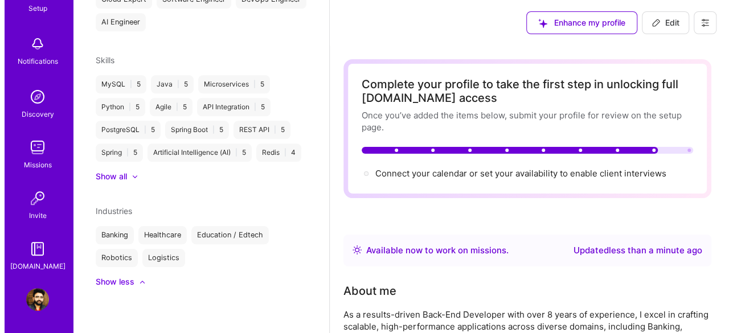
scroll to position [358, 0]
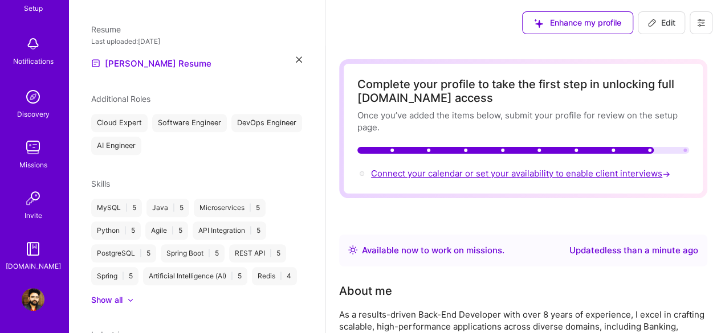
click at [443, 171] on span "Connect your calendar or set your availability to enable client interviews →" at bounding box center [521, 173] width 301 height 11
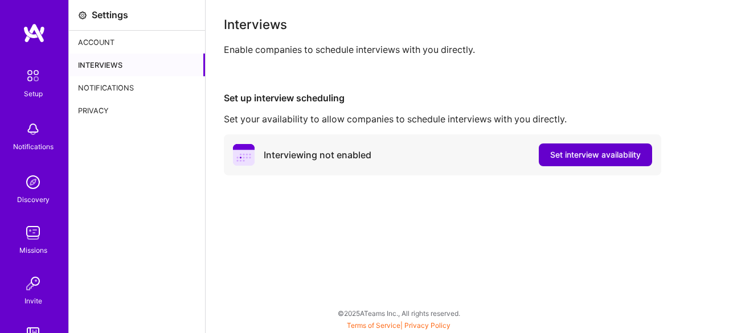
click at [554, 154] on span "Set interview availability" at bounding box center [595, 154] width 91 height 11
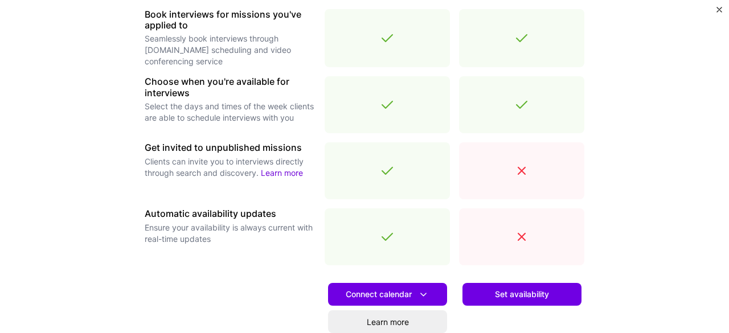
scroll to position [465, 0]
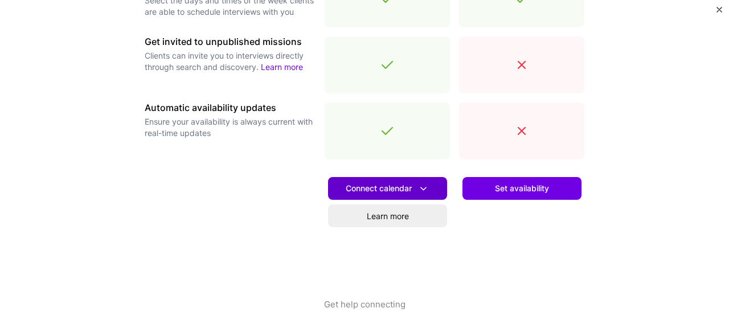
click at [388, 191] on span "Connect calendar" at bounding box center [388, 189] width 84 height 12
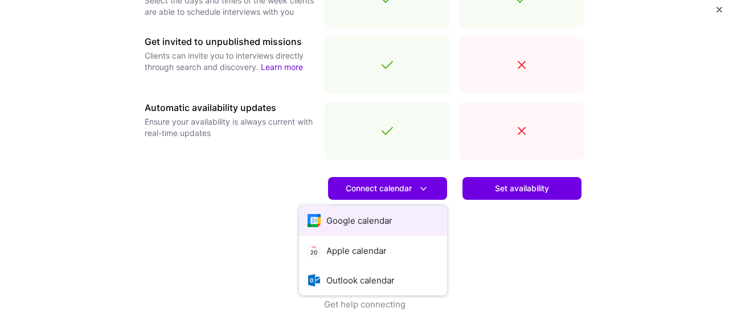
click at [366, 228] on button "Google calendar" at bounding box center [373, 221] width 148 height 30
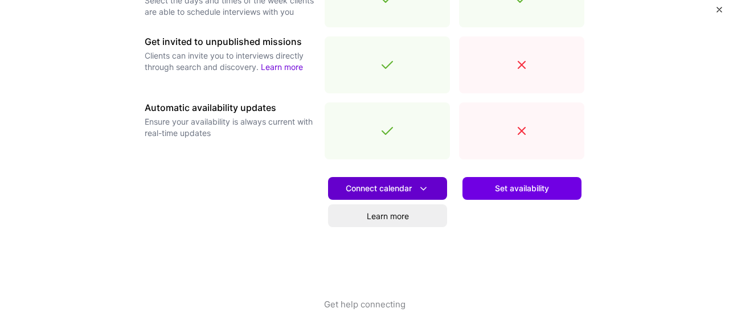
click at [380, 192] on span "Connect calendar" at bounding box center [388, 189] width 84 height 12
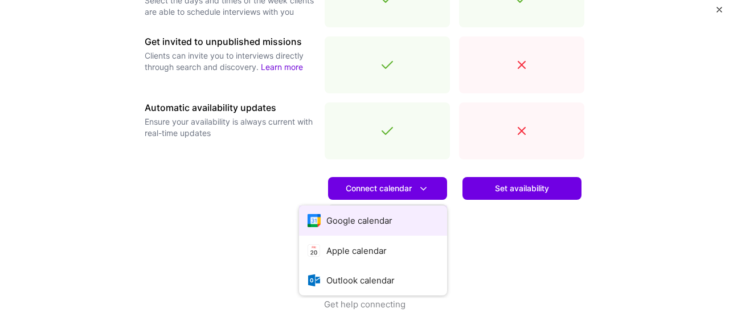
click at [352, 225] on button "Google calendar" at bounding box center [373, 221] width 148 height 30
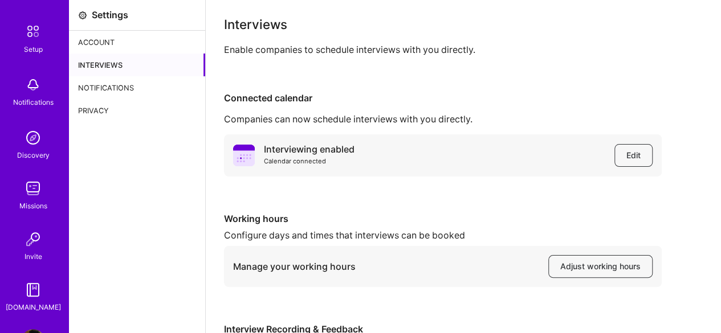
scroll to position [85, 0]
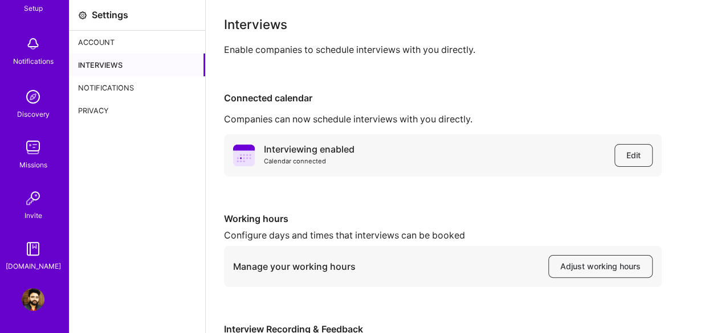
click at [22, 304] on img at bounding box center [33, 299] width 23 height 23
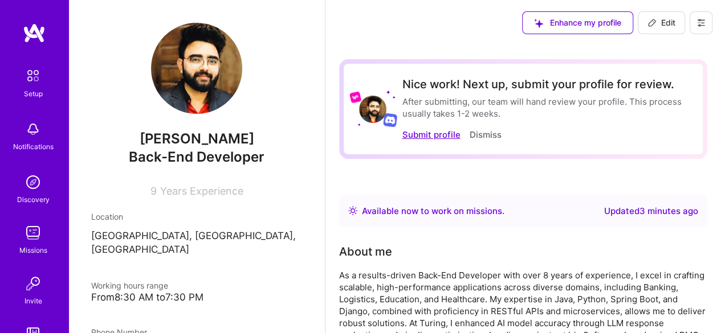
click at [427, 132] on button "Submit profile" at bounding box center [431, 135] width 58 height 12
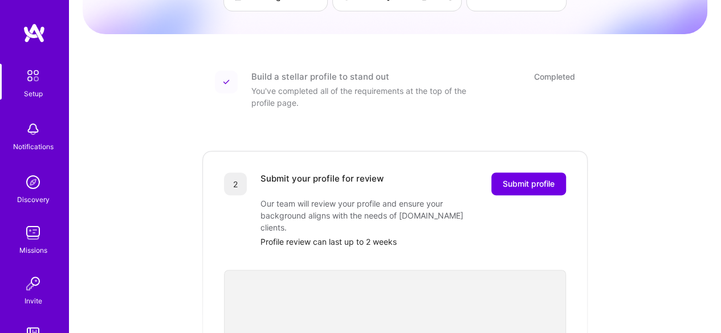
scroll to position [114, 0]
click at [511, 178] on span "Submit profile" at bounding box center [528, 183] width 52 height 11
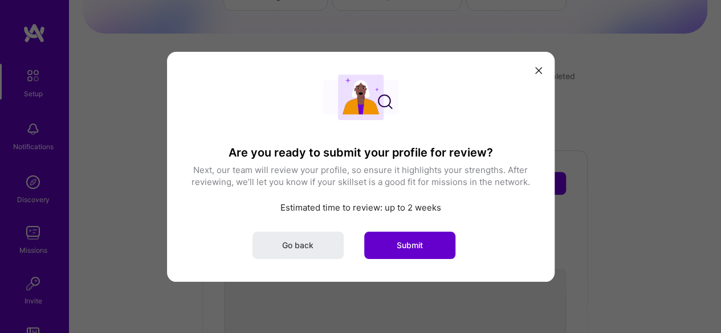
click at [402, 244] on span "Submit" at bounding box center [409, 244] width 26 height 11
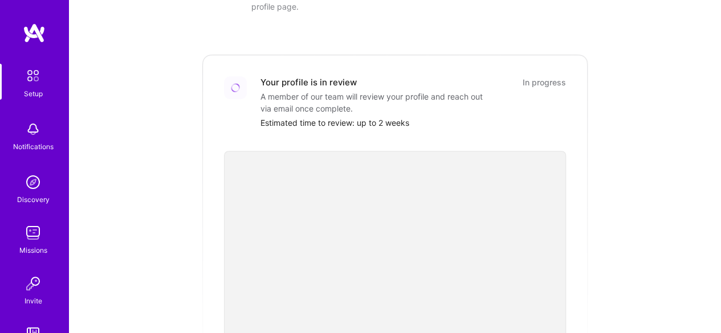
scroll to position [0, 0]
